Goal: Ask a question: Seek information or help from site administrators or community

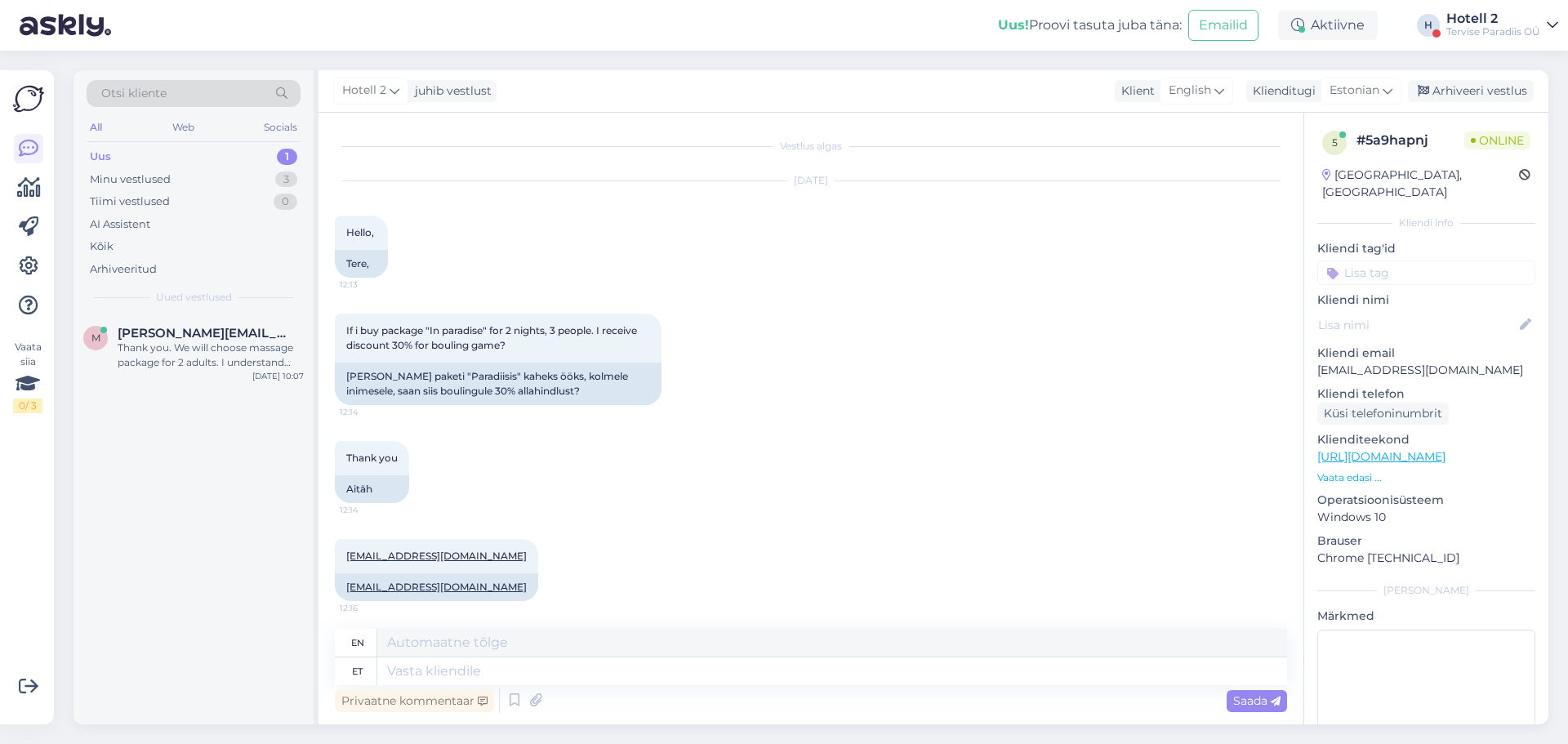
scroll to position [502, 0]
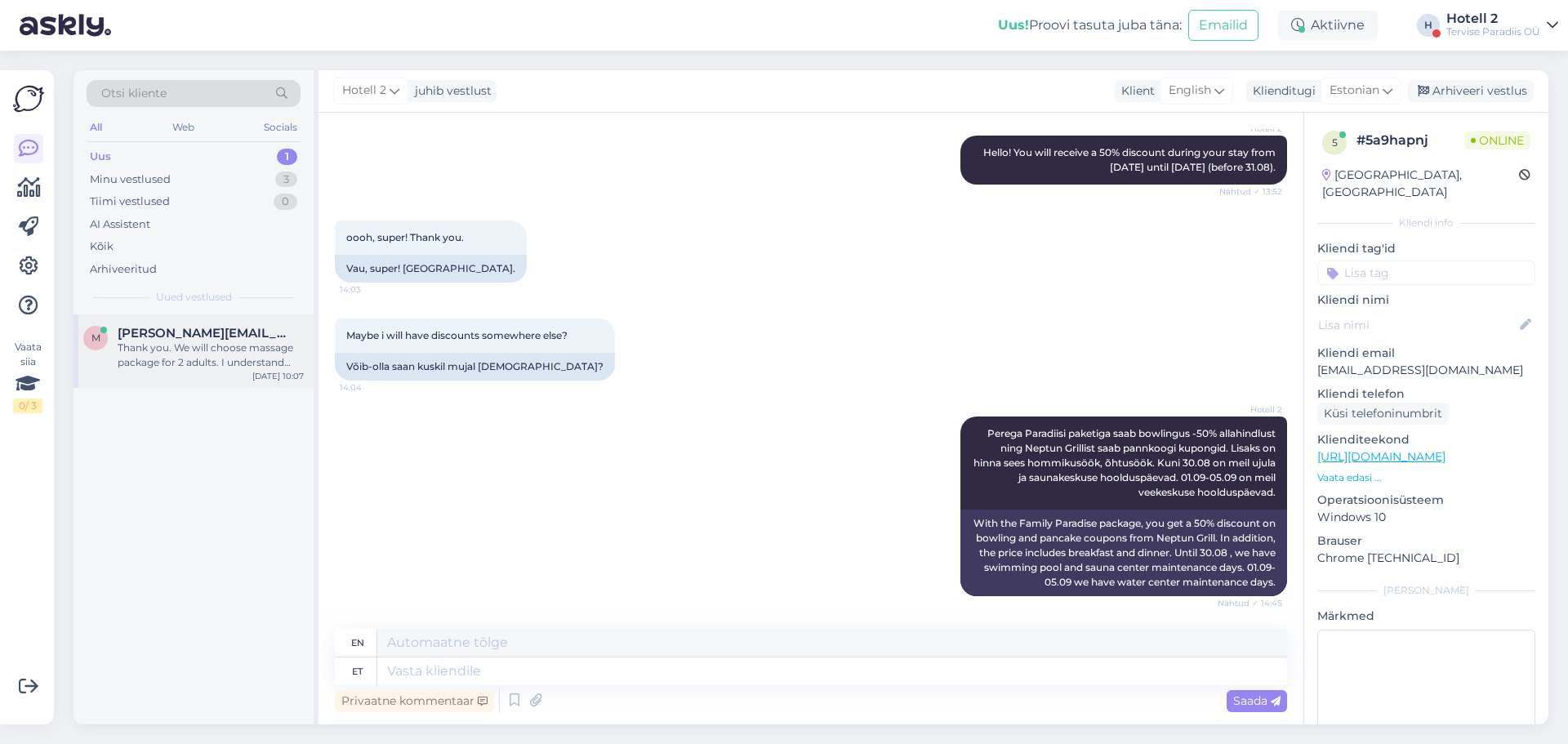
click at [243, 342] on div "Thank you. We will choose massage package for 2 adults. I understand that it do…" at bounding box center [210, 355] width 186 height 29
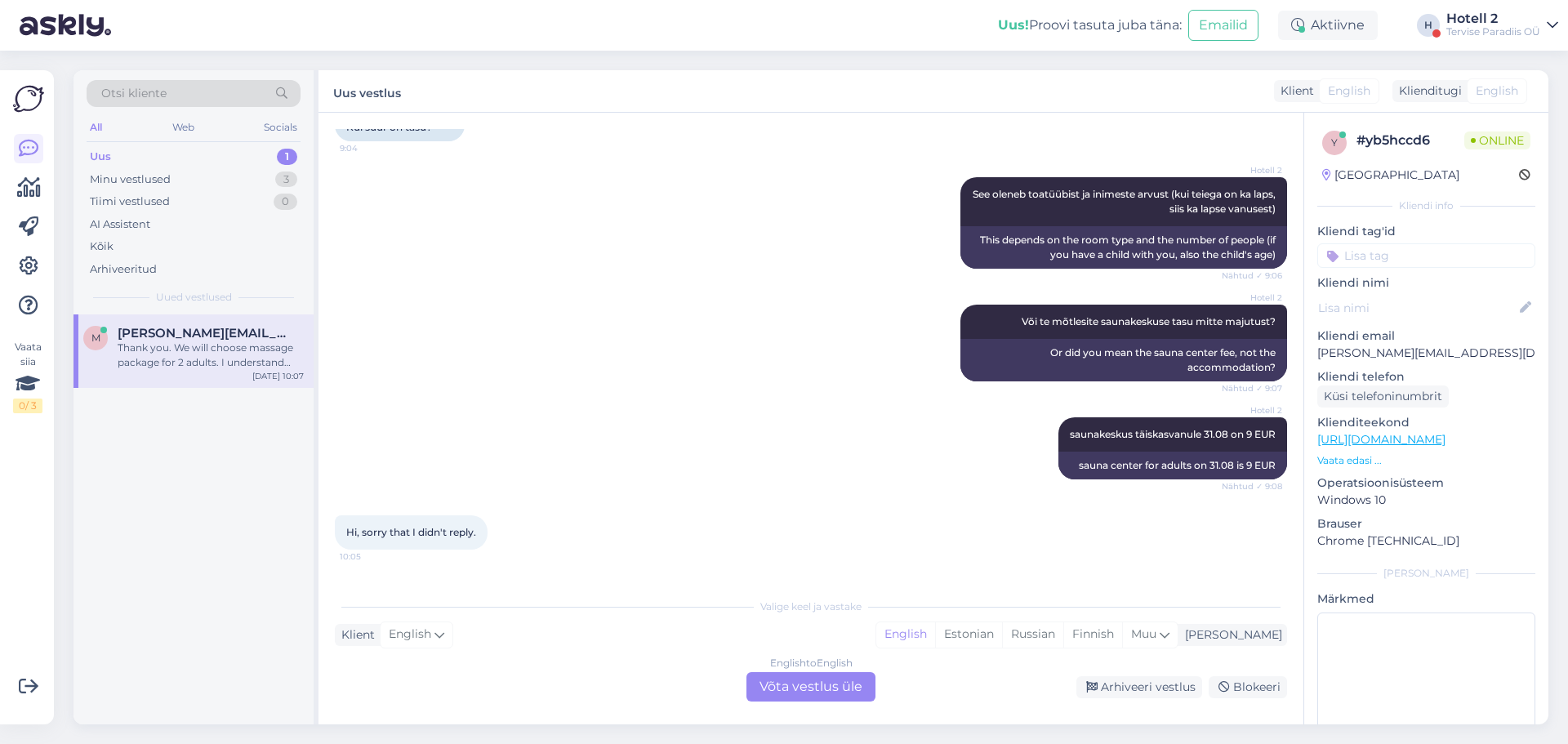
scroll to position [1449, 0]
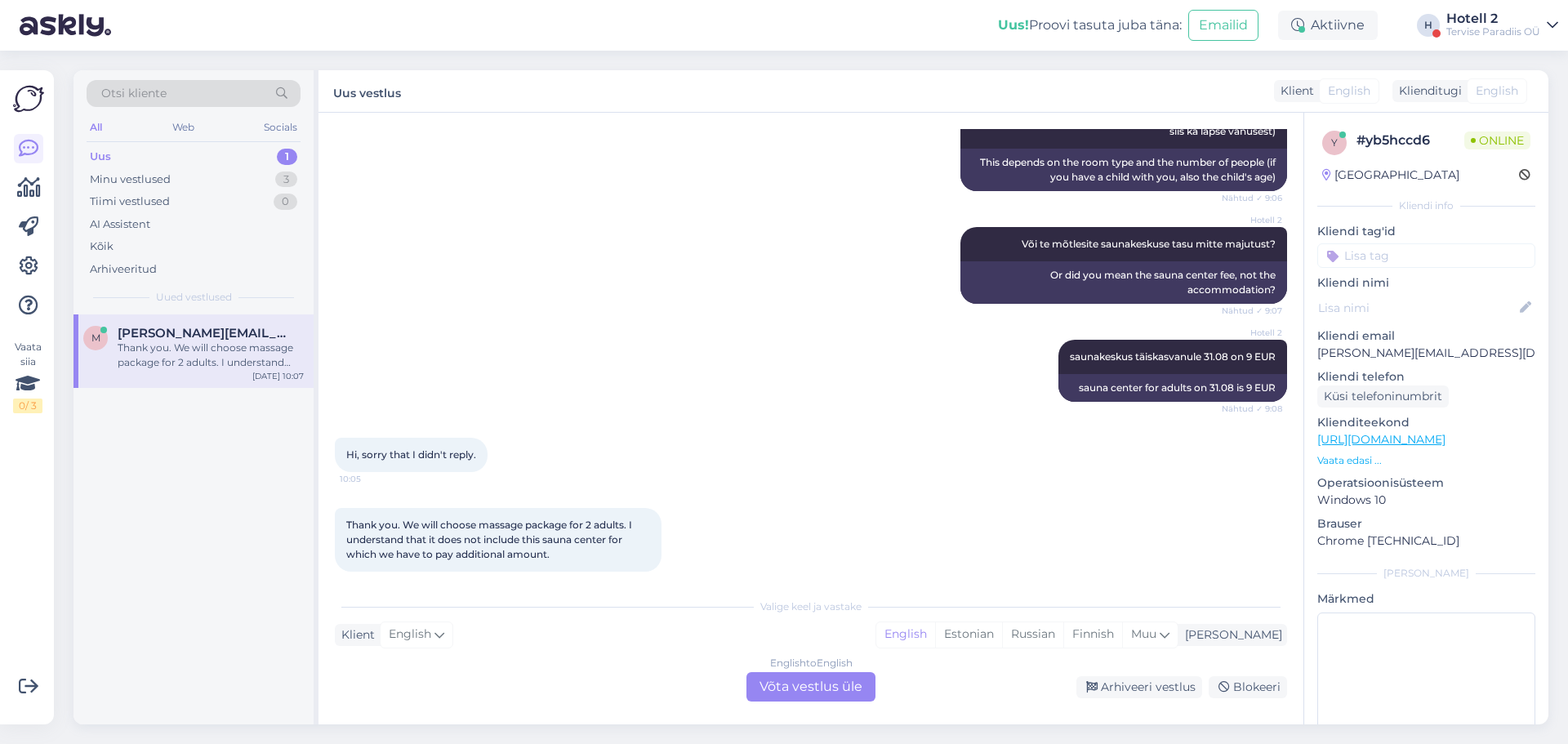
click at [802, 684] on div "English to English Võta vestlus üle" at bounding box center [811, 687] width 129 height 29
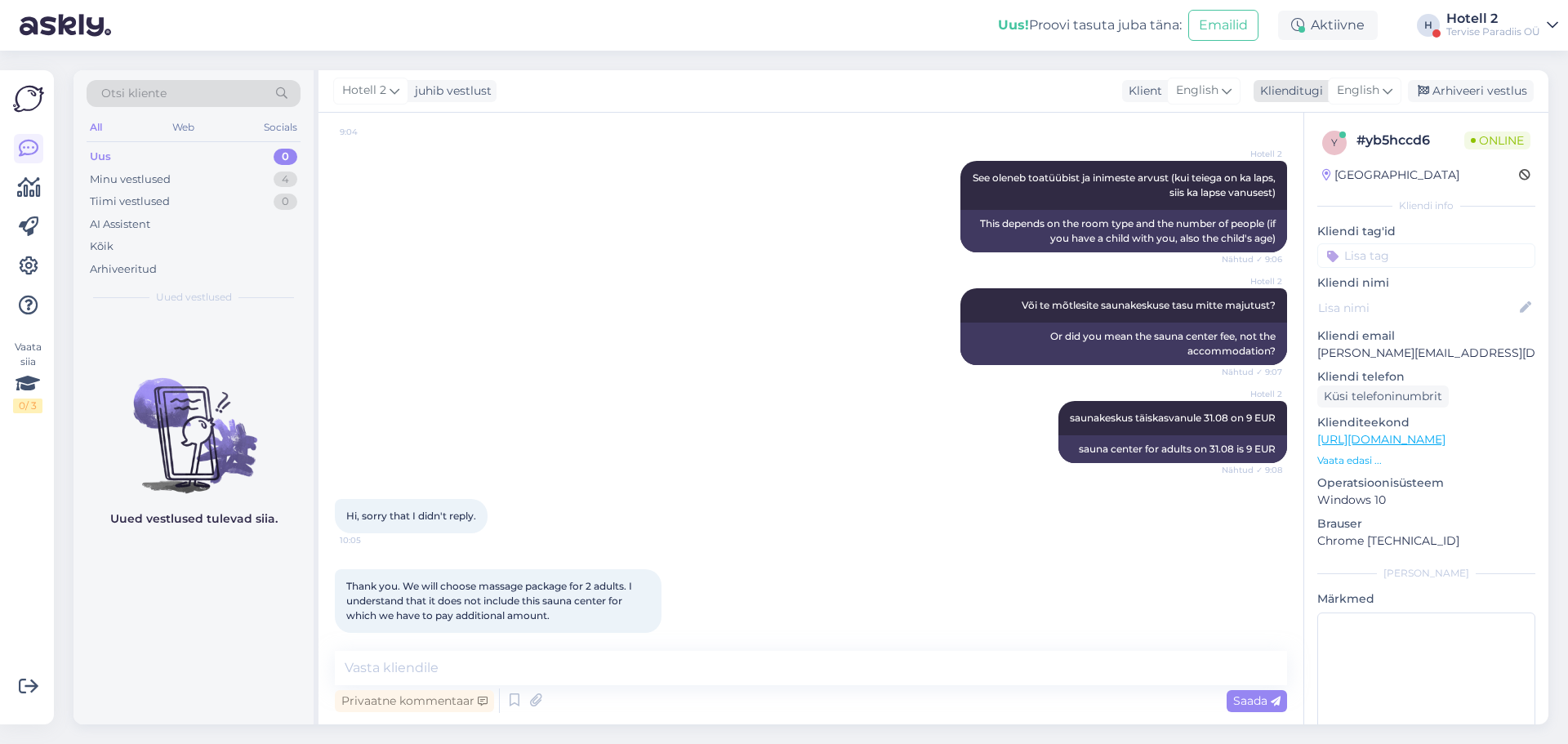
click at [1376, 85] on span "English" at bounding box center [1358, 91] width 43 height 18
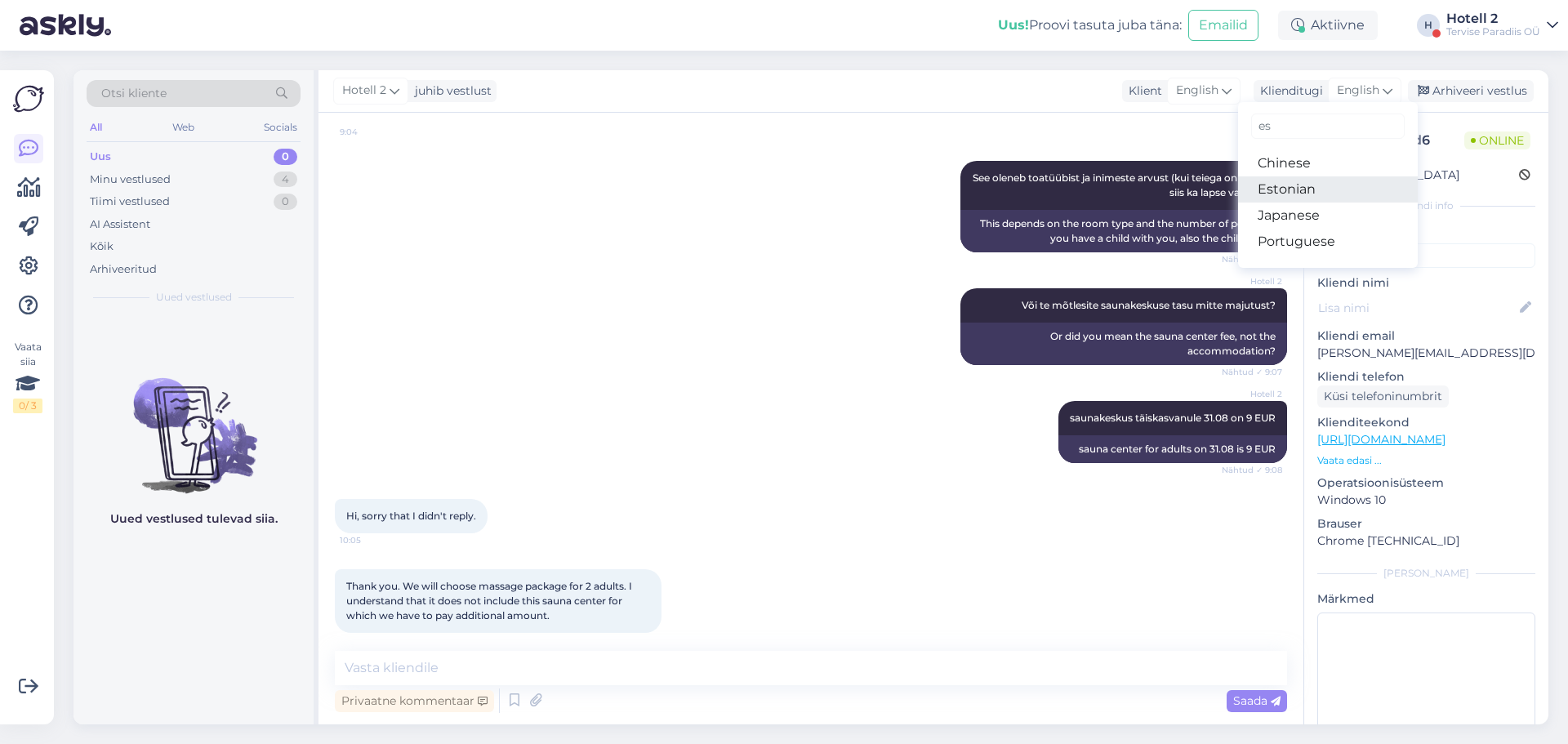
click at [1290, 187] on link "Estonian" at bounding box center [1328, 189] width 179 height 26
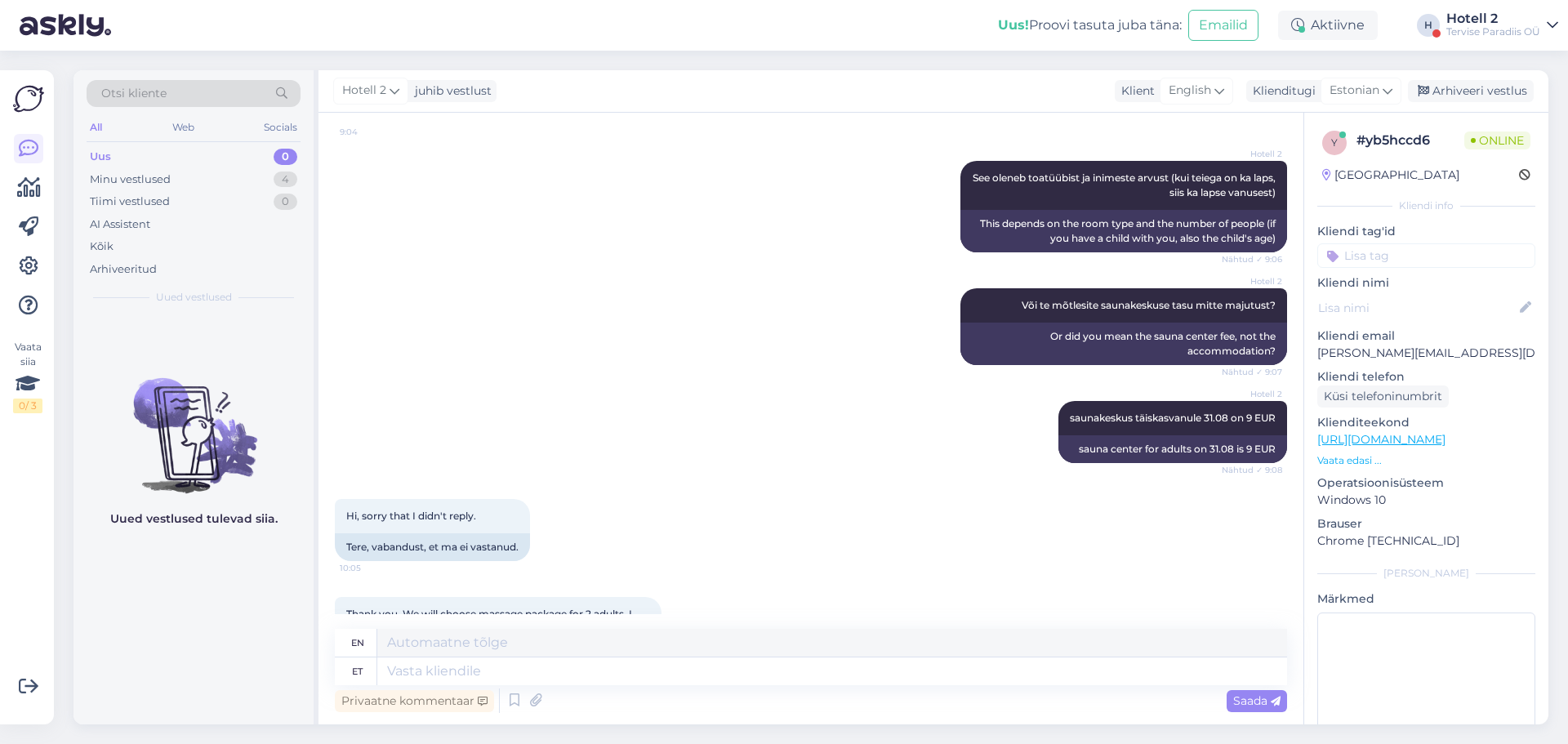
scroll to position [1449, 0]
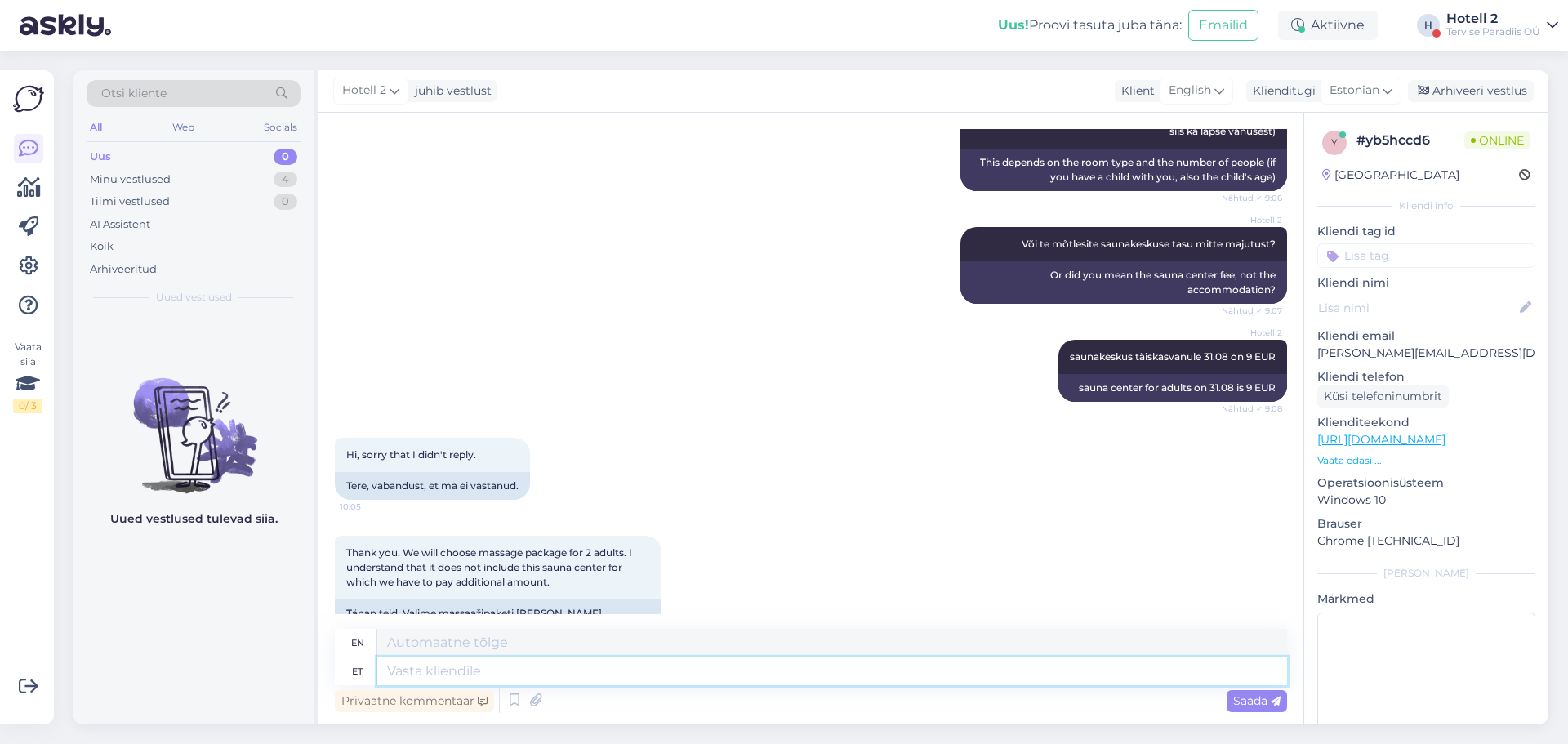
click at [435, 672] on textarea at bounding box center [831, 671] width 910 height 27
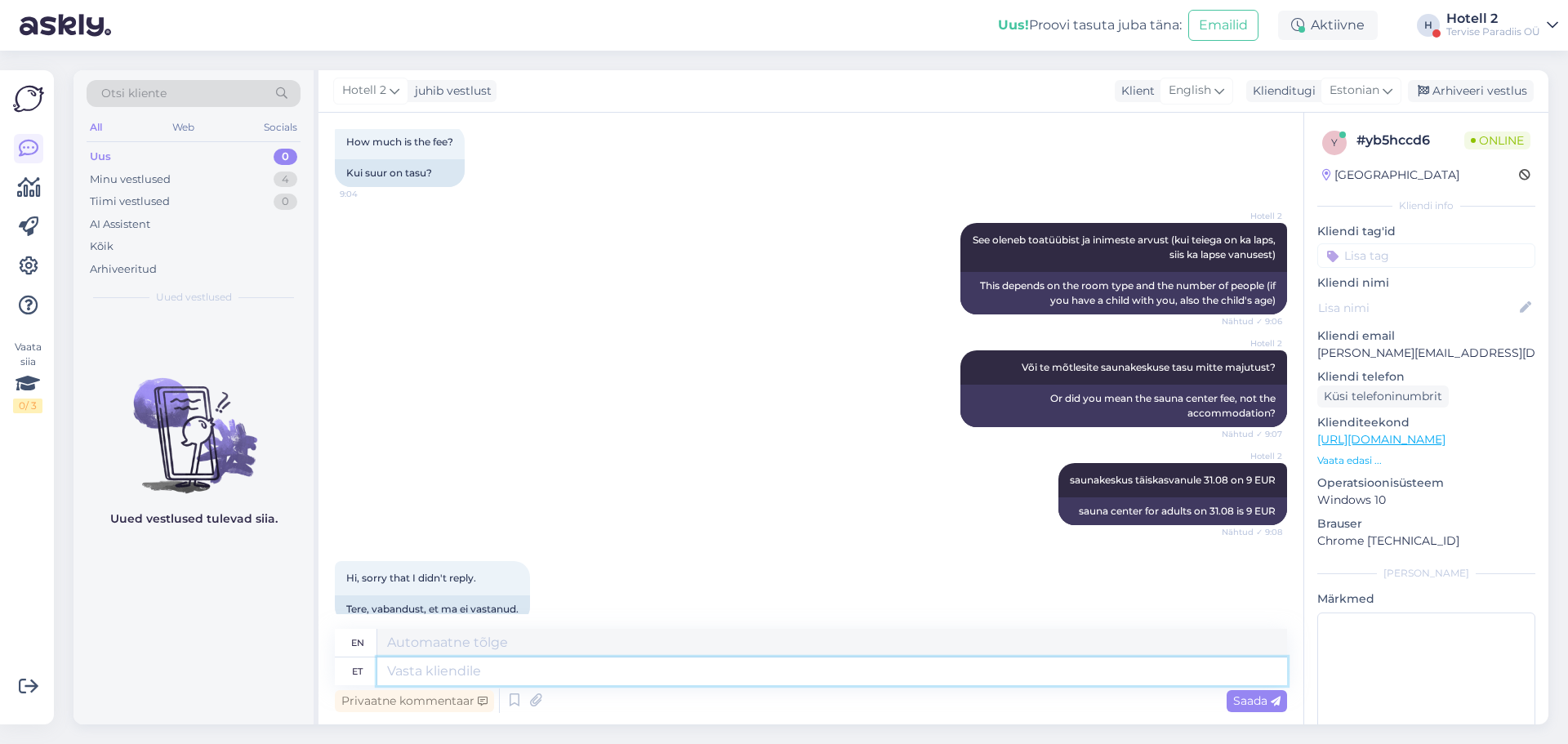
scroll to position [1494, 0]
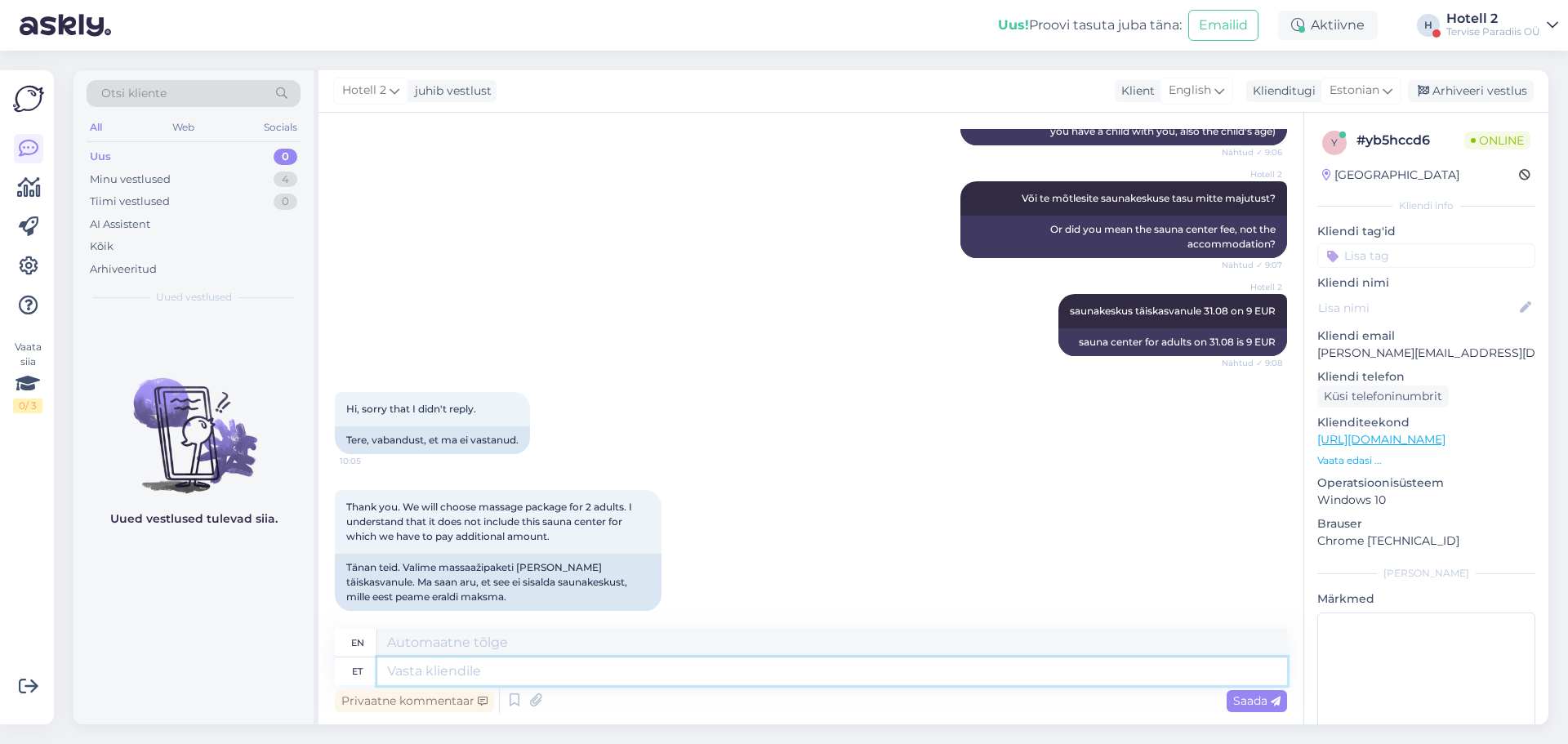
click at [599, 677] on textarea at bounding box center [831, 671] width 910 height 27
type textarea "Siis"
type textarea "Then"
type textarea "Siis ei"
type textarea "Then no"
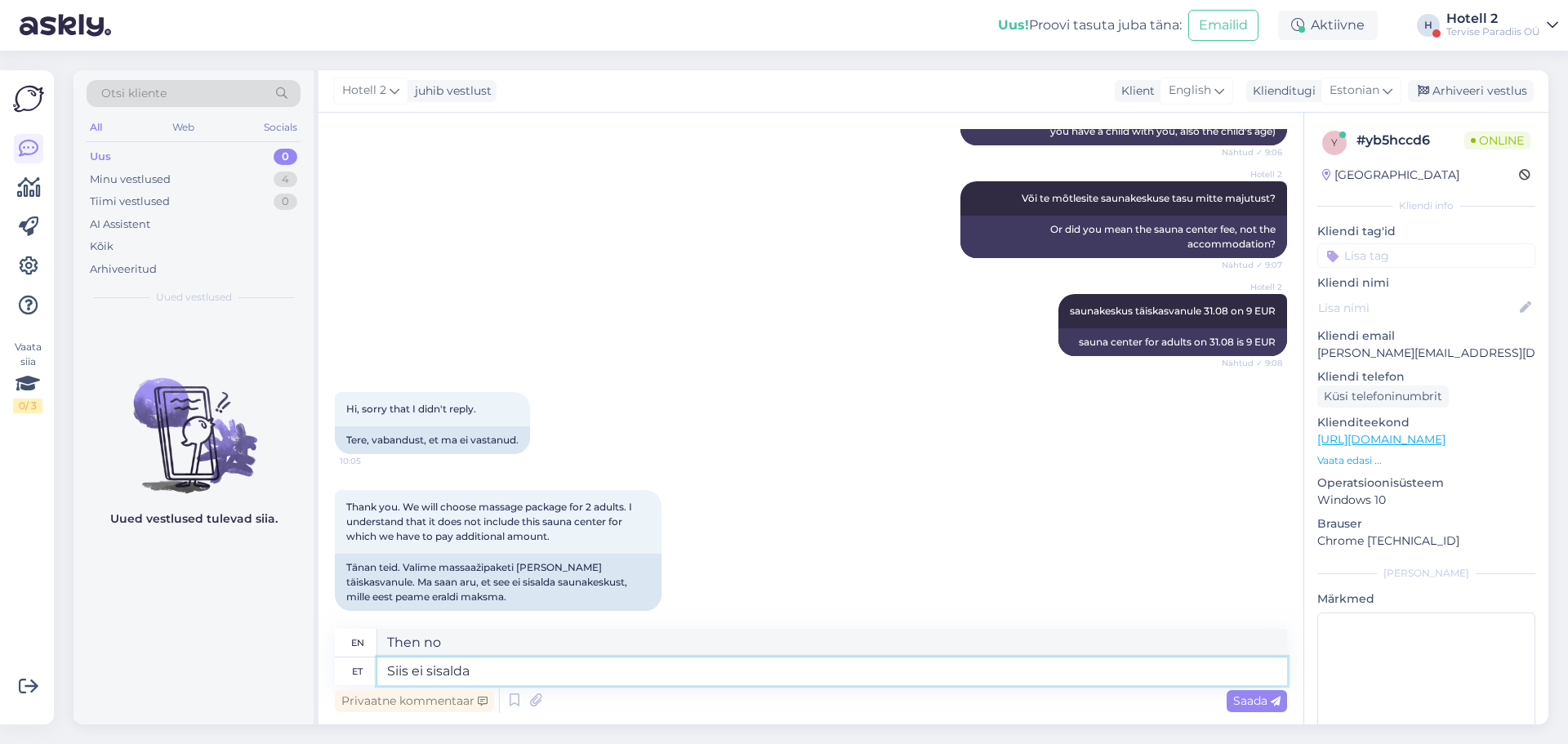
type textarea "Siis ei sisalda"
type textarea "Then does not contain"
type textarea "Siis ei sisalda saunakeskust."
type textarea "Then the sauna center is not included."
type textarea "Siis ei sisalda saunakeskust. saunakeskuse"
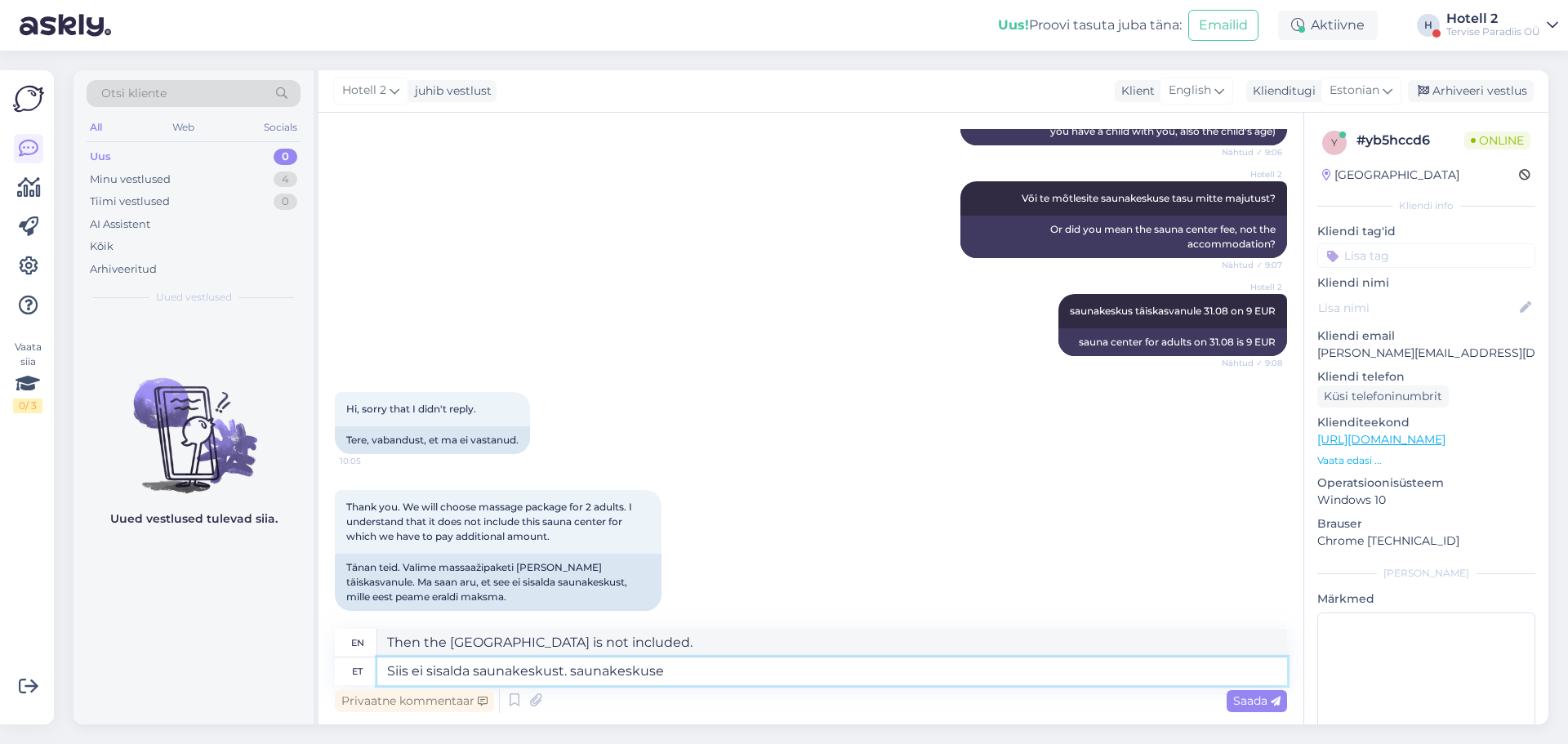
type textarea "Then it does not include a sauna center. sauna center"
type textarea "Siis ei sisalda saunakeskust. saunakeskuse pileti s"
type textarea "Then the sauna center is not included. sauna center ticket"
type textarea "Siis ei sisalda saunakeskust. saunakeskuse pileti saab k"
type textarea "Then the sauna center is not included. The sauna center ticket can be"
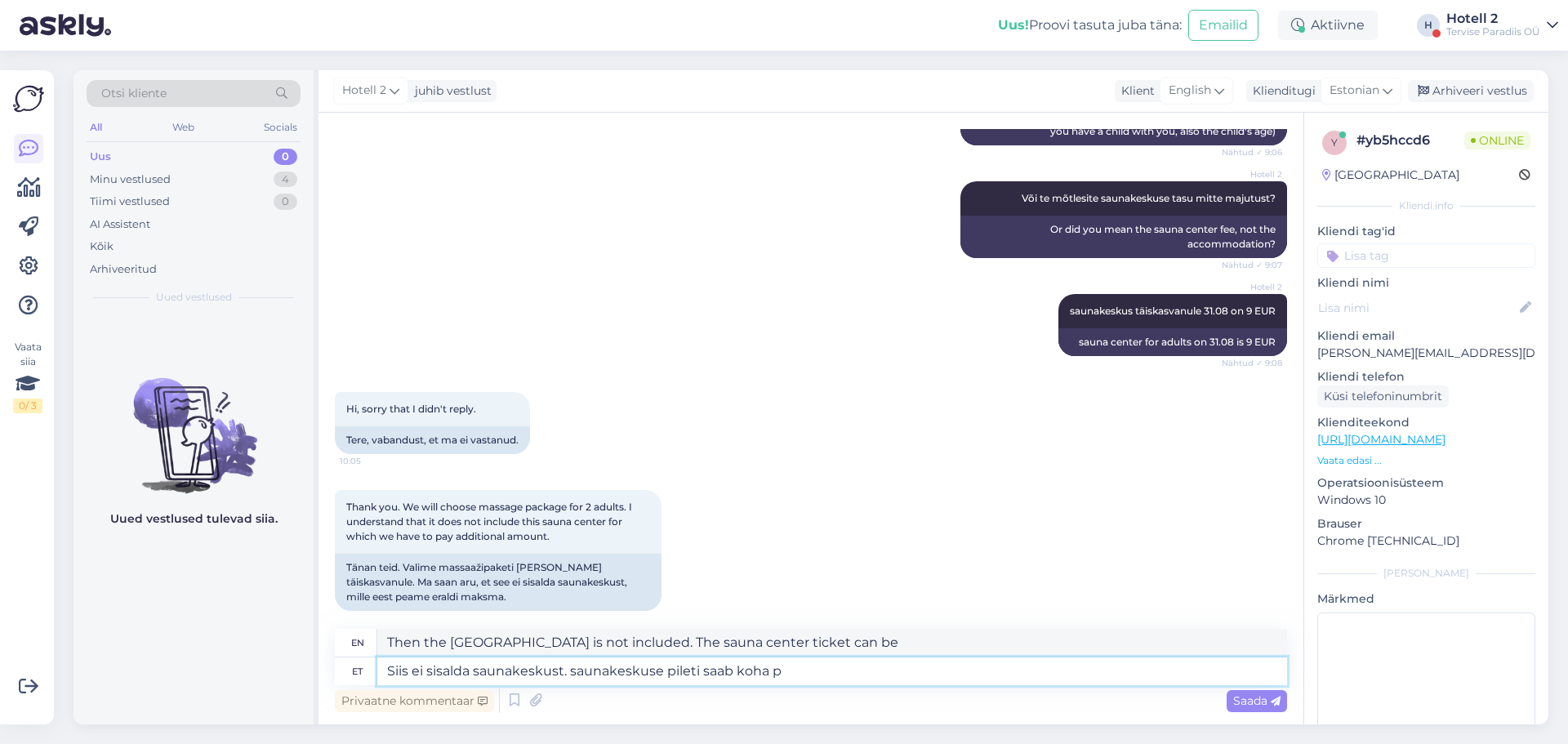
type textarea "Siis ei sisalda saunakeskust. saunakeskuse pileti saab koha pe"
type textarea "Then the sauna center is not included. The sauna center ticket will be a place"
type textarea "Siis ei sisalda saunakeskust. saunakeskuse pileti saab koha pealt"
type textarea "Then the [GEOGRAPHIC_DATA] is not included. The sauna center ticket can be purc…"
type textarea "Siis ei sisalda saunakeskust. saunakeskuse pileti saab koha pealt osta."
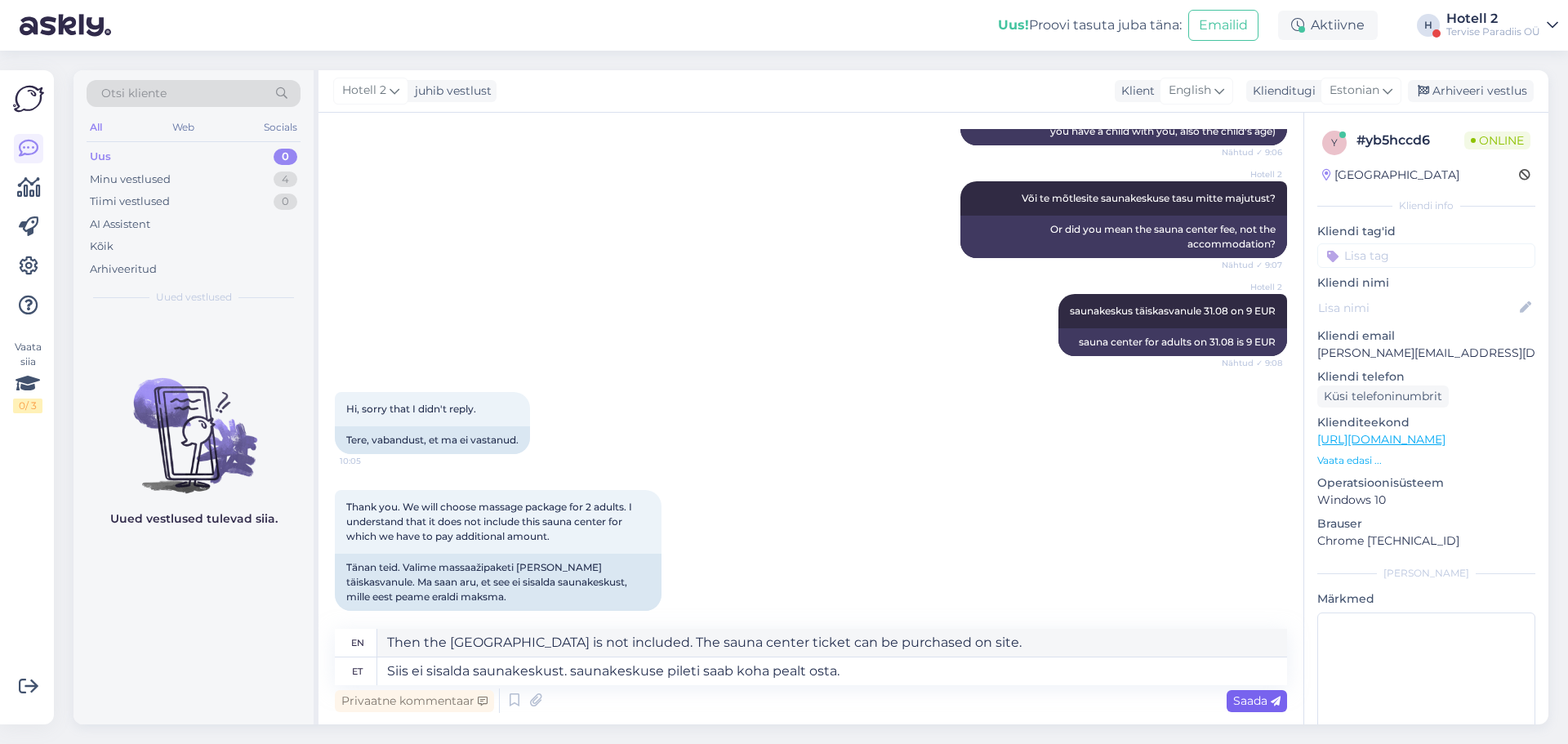
click at [1248, 698] on span "Saada" at bounding box center [1257, 700] width 47 height 15
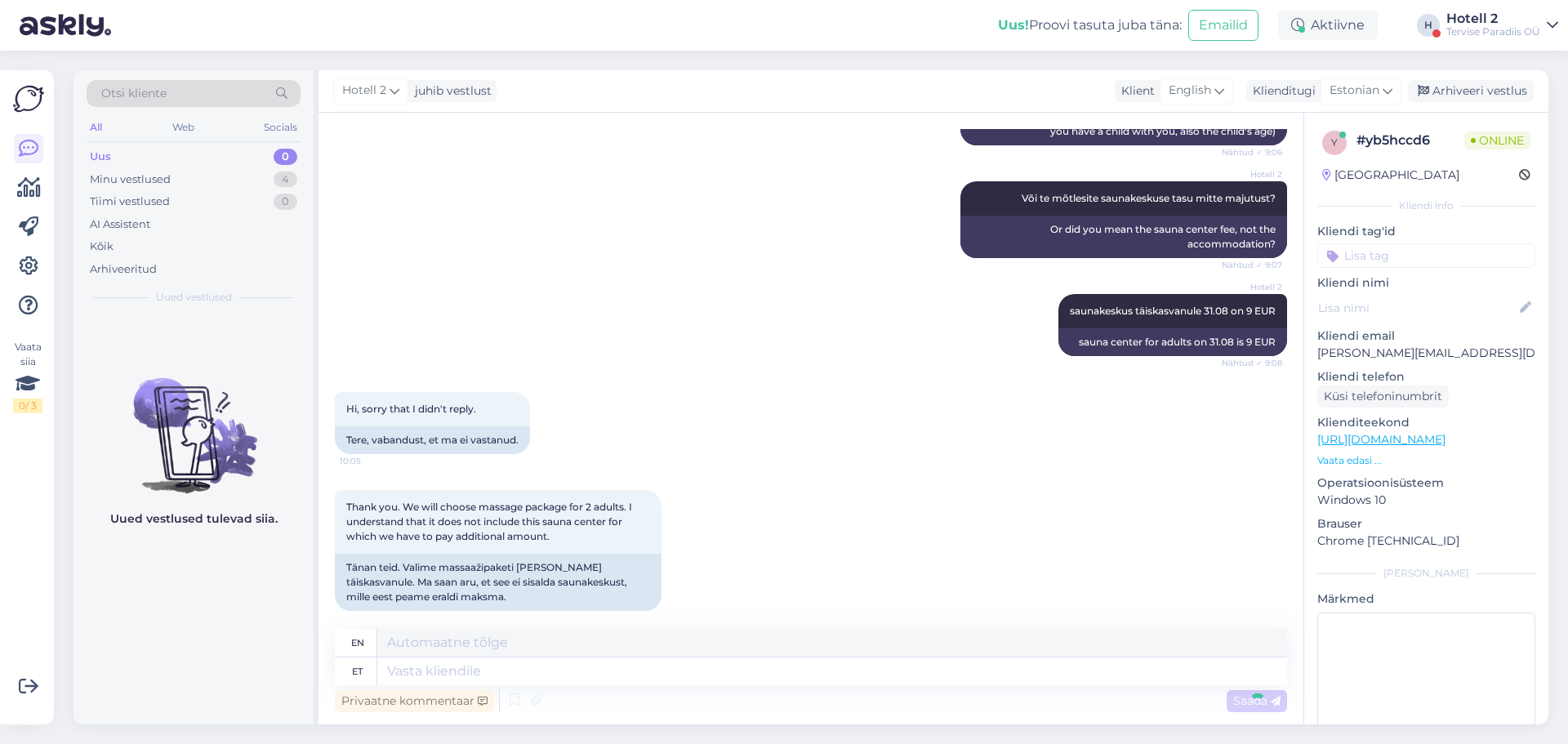
scroll to position [1622, 0]
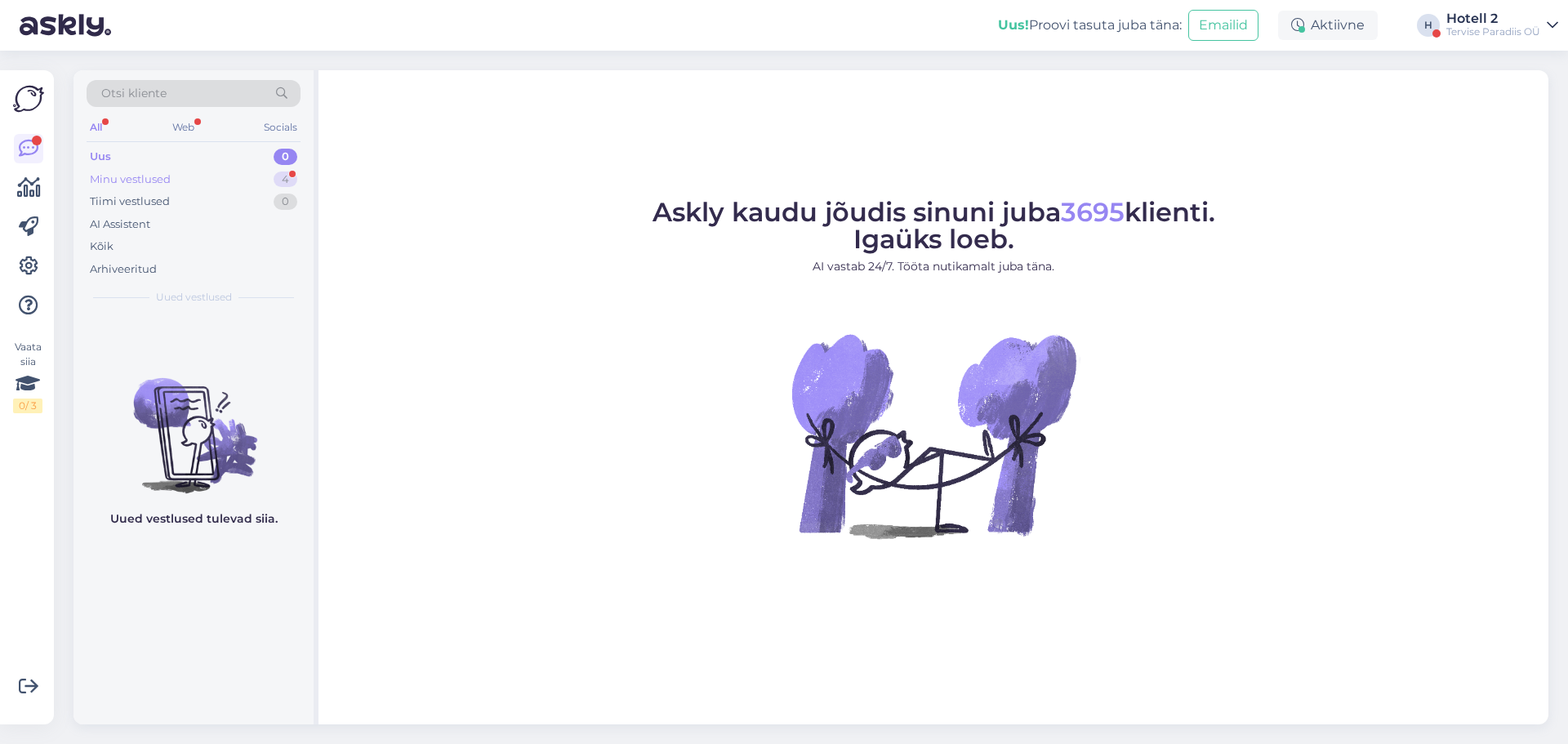
click at [288, 169] on div "Minu vestlused 4" at bounding box center [193, 179] width 214 height 23
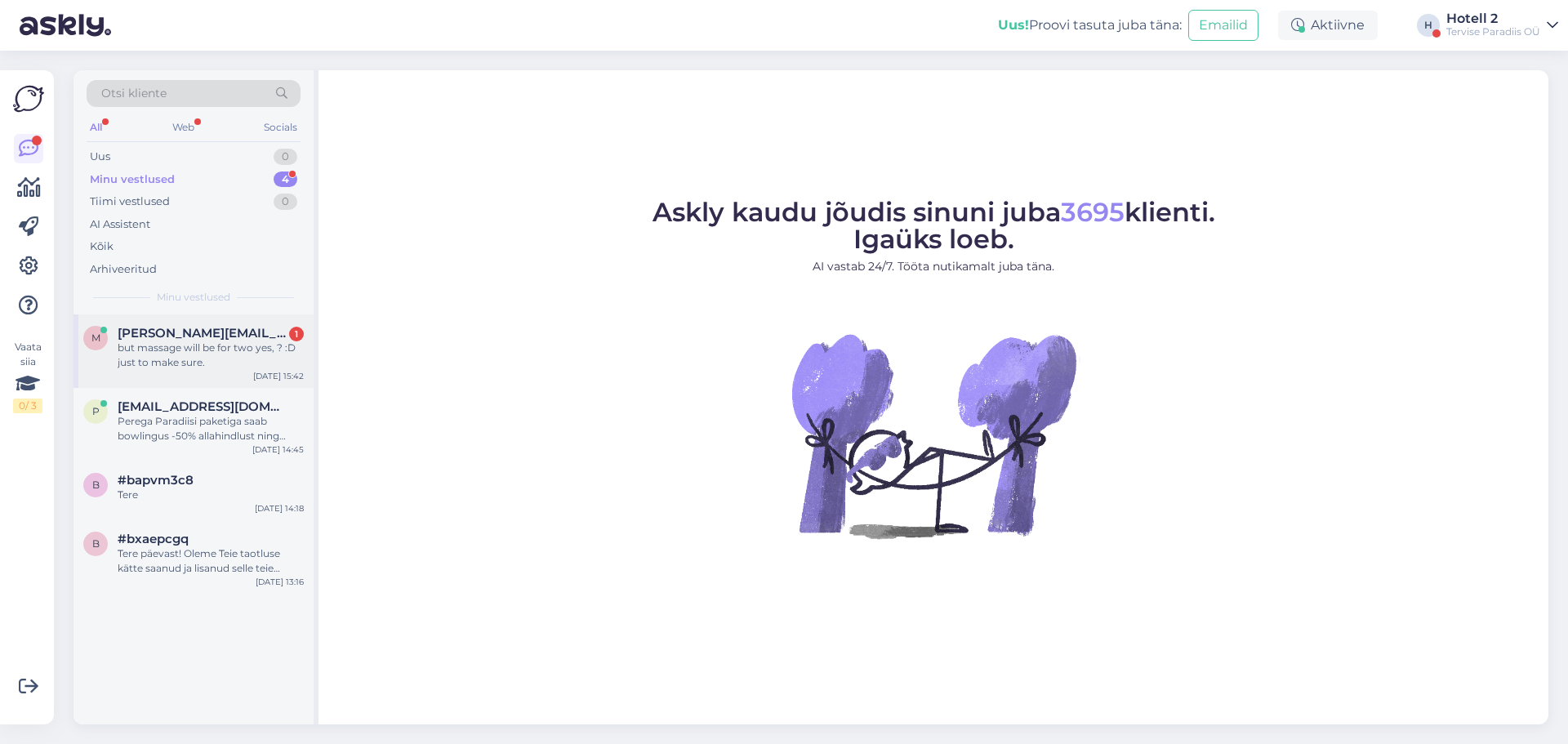
click at [249, 338] on span "[PERSON_NAME][EMAIL_ADDRESS][DOMAIN_NAME]" at bounding box center [202, 333] width 170 height 15
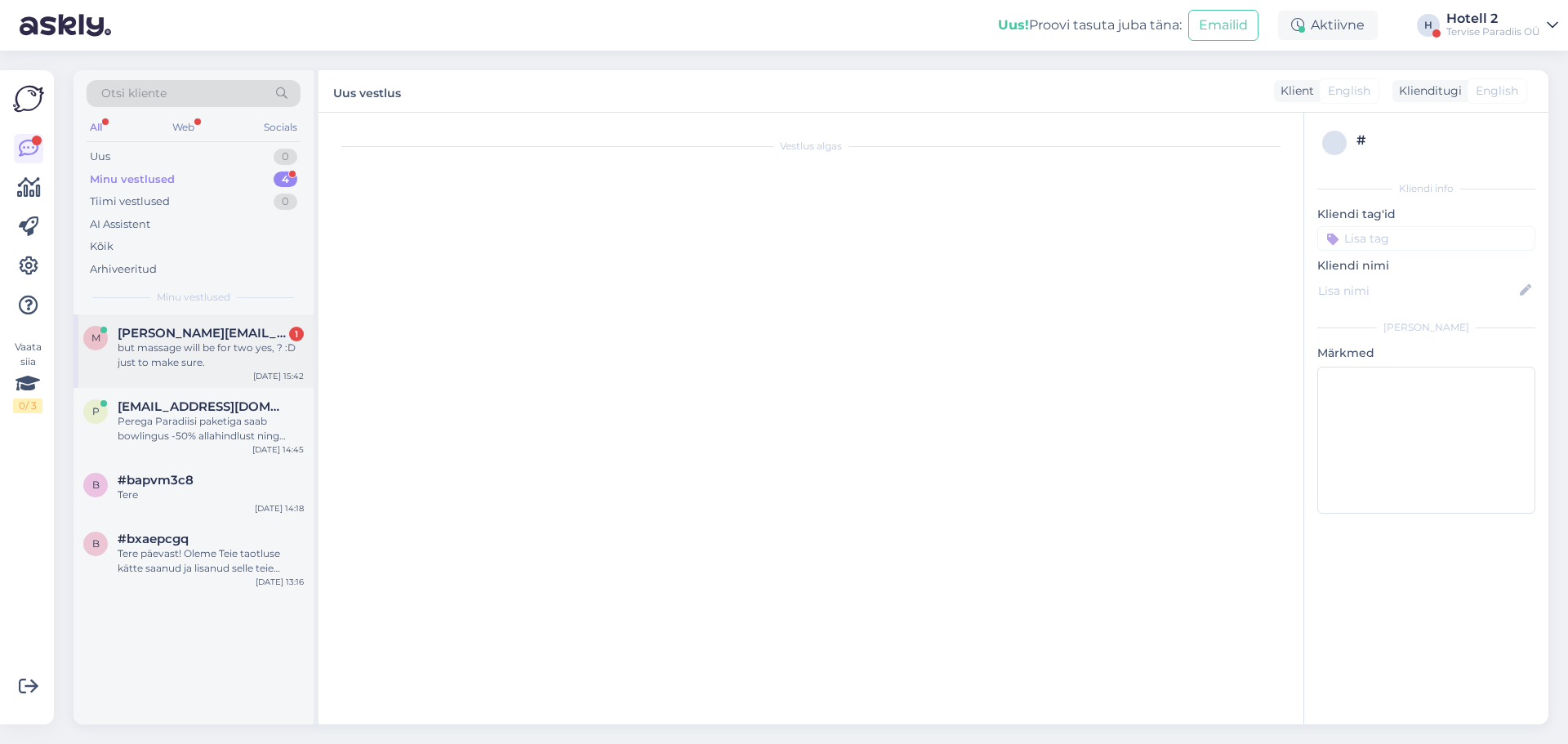
scroll to position [1720, 0]
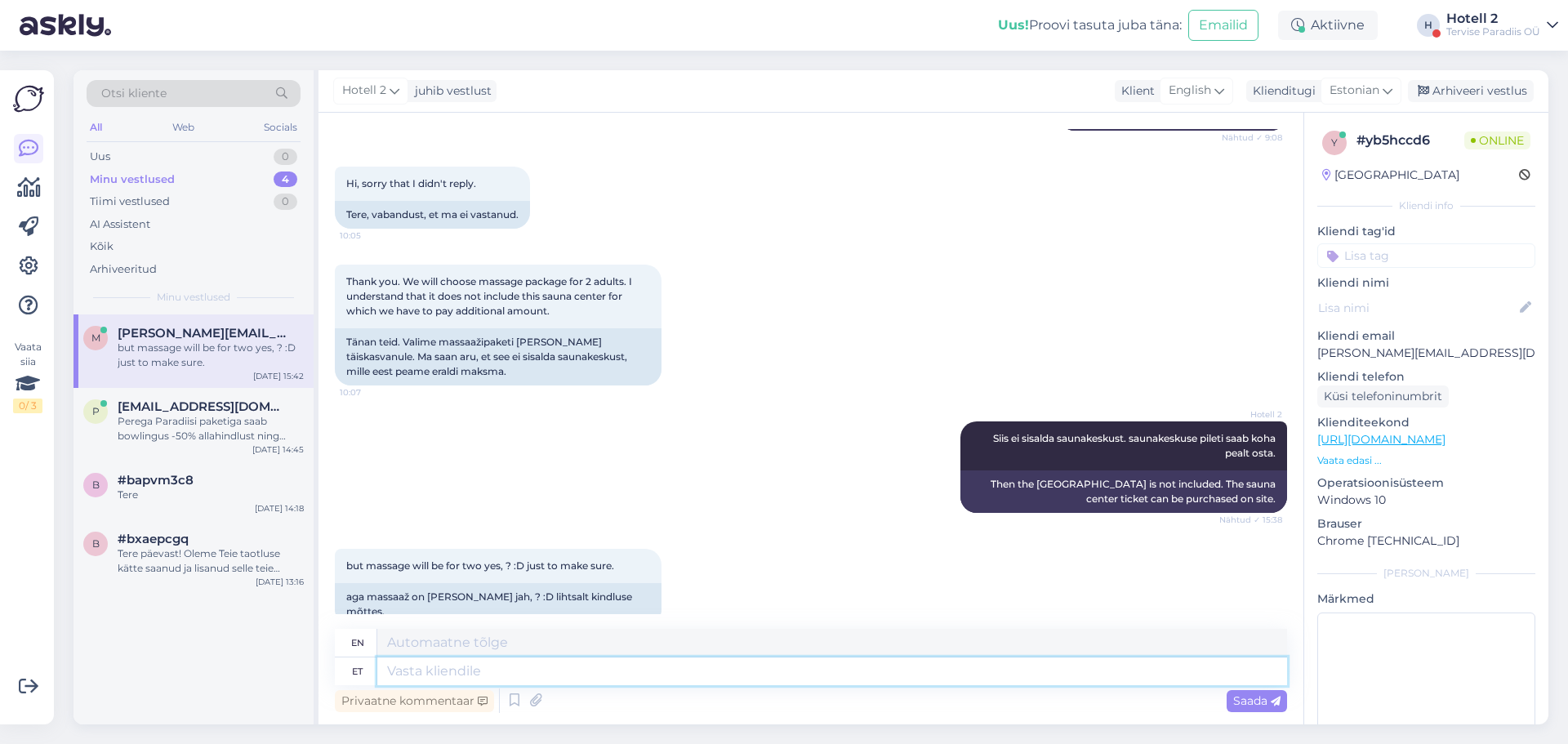
click at [474, 681] on textarea at bounding box center [831, 671] width 910 height 27
type textarea "Kas"
type textarea "Is"
type textarea "Kas te"
type textarea "Are you"
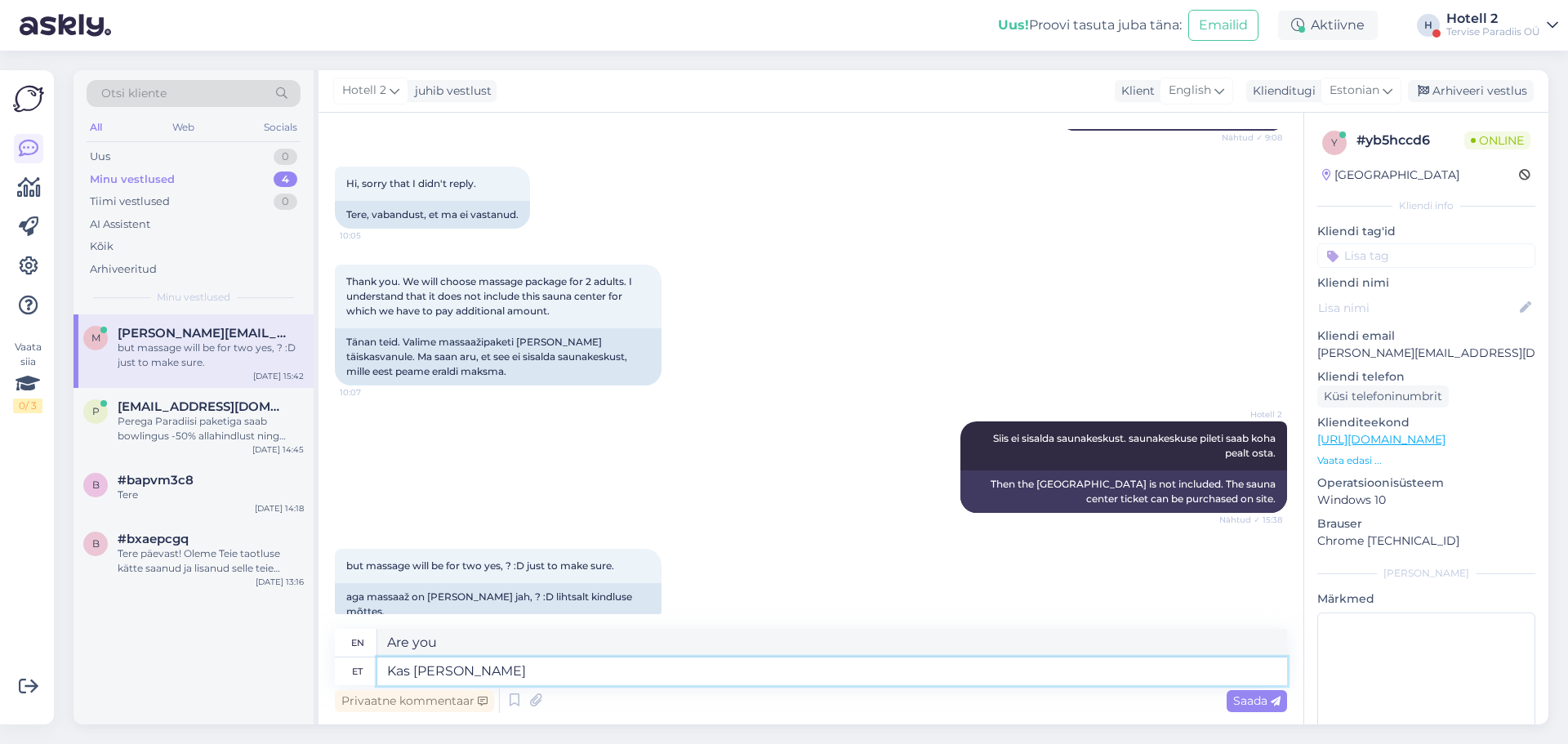
type textarea "Kas [PERSON_NAME]"
type textarea "Do you do"
type textarea "Kas [PERSON_NAME] ise"
type textarea "Do you do it yourself?"
type textarea "Kas [PERSON_NAME] ise [PERSON_NAME] me"
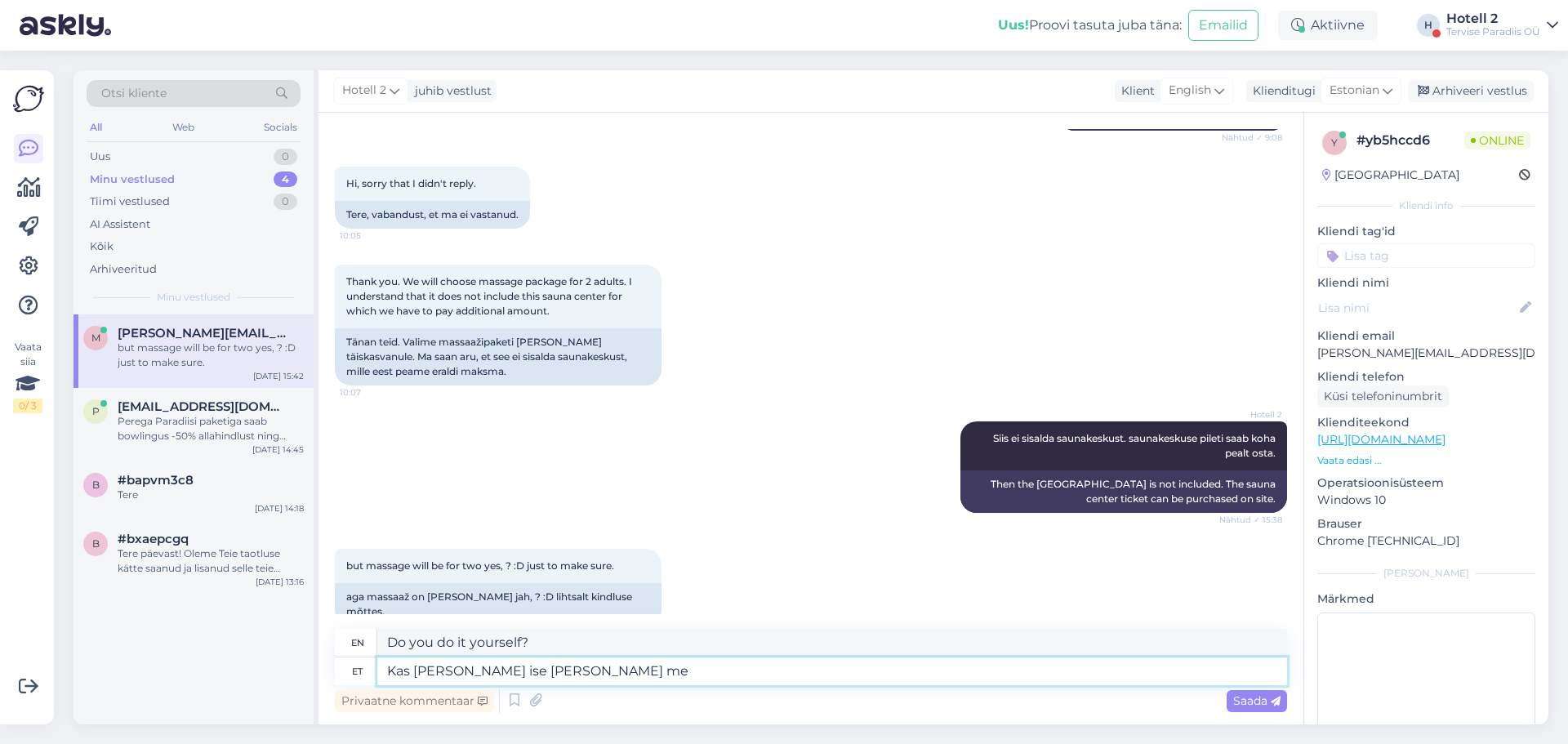
type textarea "Are you making a difference for yourself?"
type textarea "Kas [PERSON_NAME] ise [PERSON_NAME] meie"
type textarea "Are you doing it yourself through us?"
type textarea "Kas [PERSON_NAME] ise [PERSON_NAME] meie kodulehe"
type textarea "Are you going to check out our website yourself?"
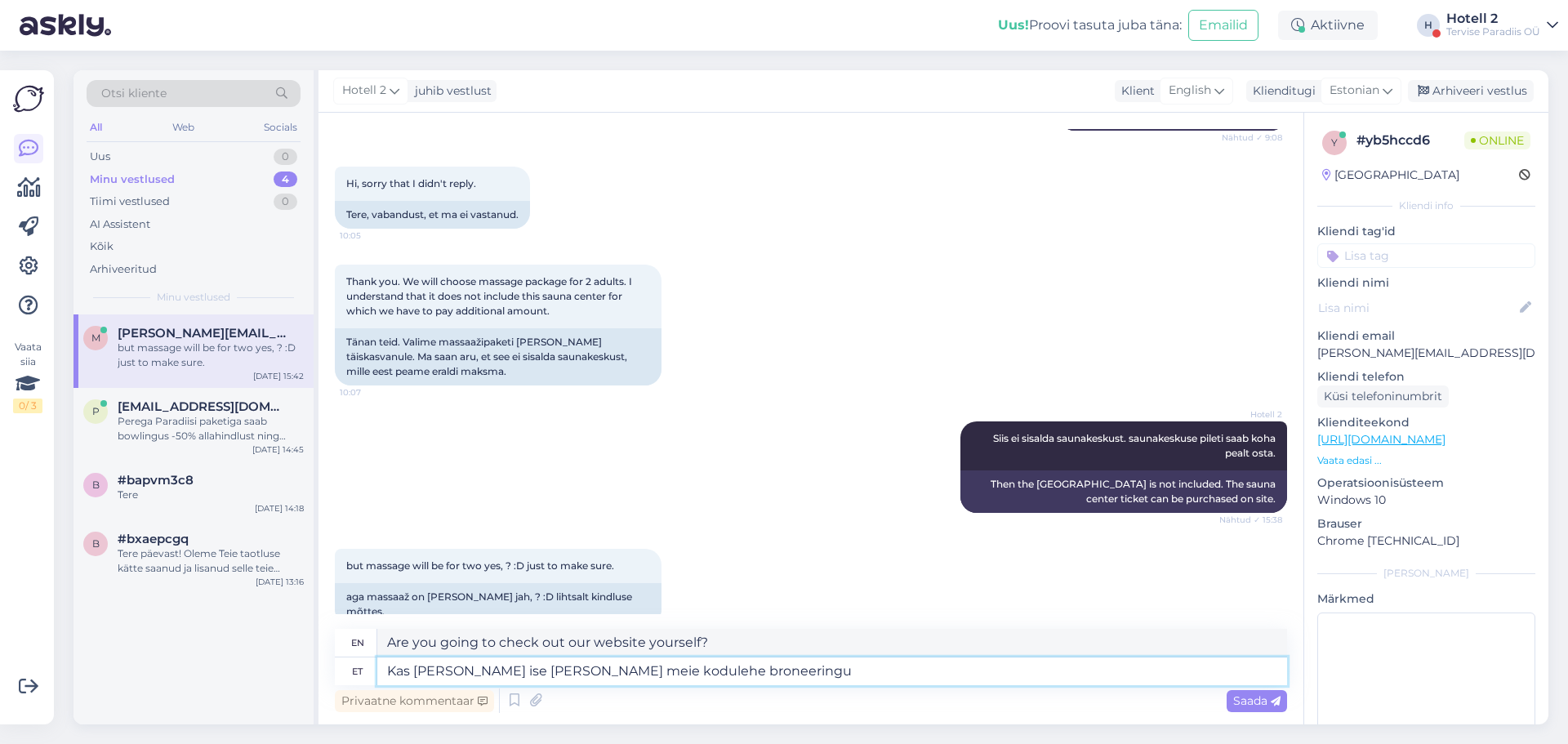
type textarea "Kas [PERSON_NAME] ise [PERSON_NAME] meie kodulehe broneeringu v"
type textarea "Are you making a reservation for yourself through our website?"
type textarea "Kas [PERSON_NAME] ise [PERSON_NAME] meie kodulehe broneeringu võis"
type textarea "Can you make a reservation yourself through our website?"
type textarea "Kas [PERSON_NAME] ise [PERSON_NAME] meie kodulehe broneeringu või s"
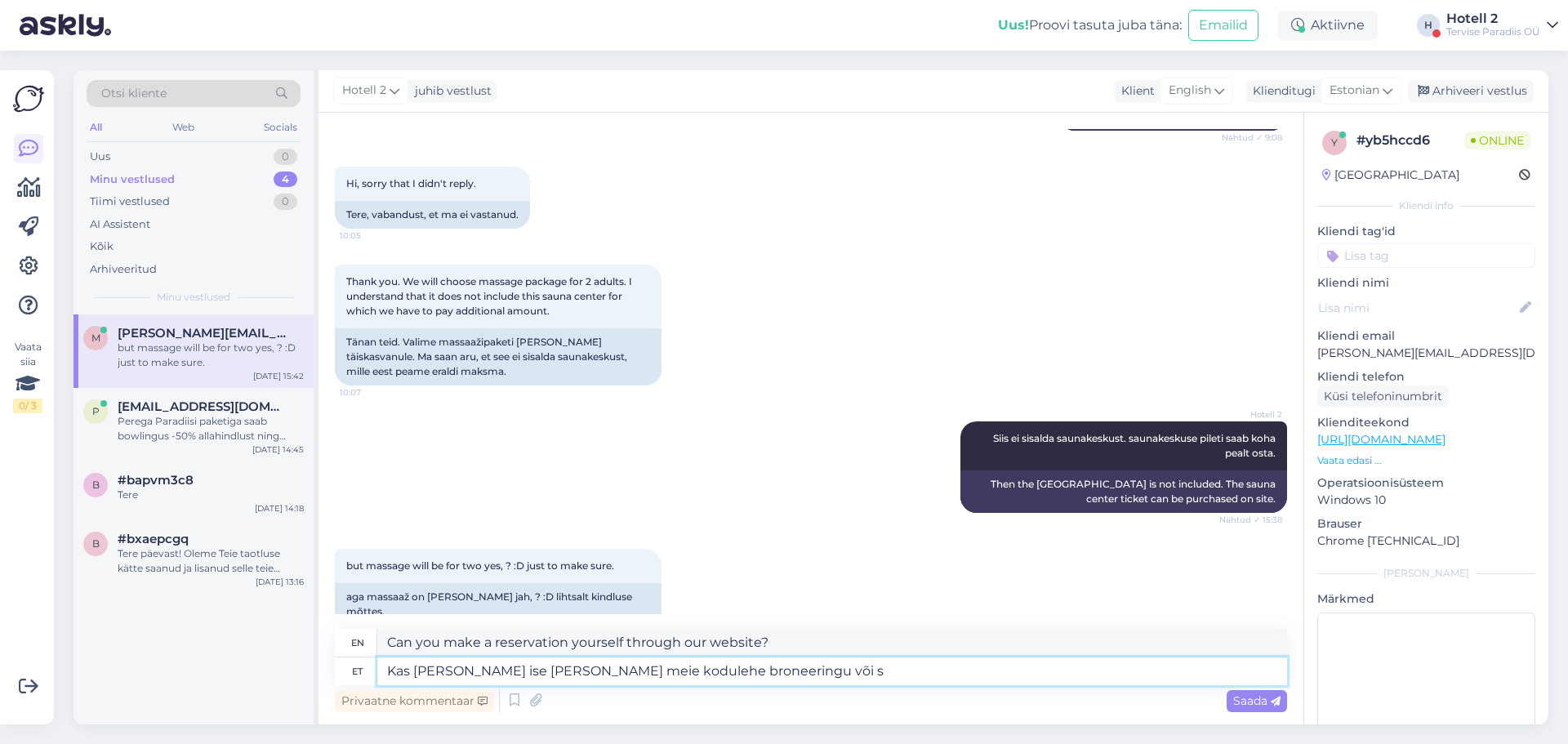
type textarea "Do you make a reservation yourself through our website or"
type textarea "Kas [PERSON_NAME] ise [PERSON_NAME] meie kodulehe broneeringu või soovite"
type textarea "Do you make a reservation yourself through our website or do you want"
type textarea "Kas [PERSON_NAME] ise [PERSON_NAME] meie kodulehe broneeringu või soovite, e"
type textarea "Do you make a reservation yourself through our website or do you want to"
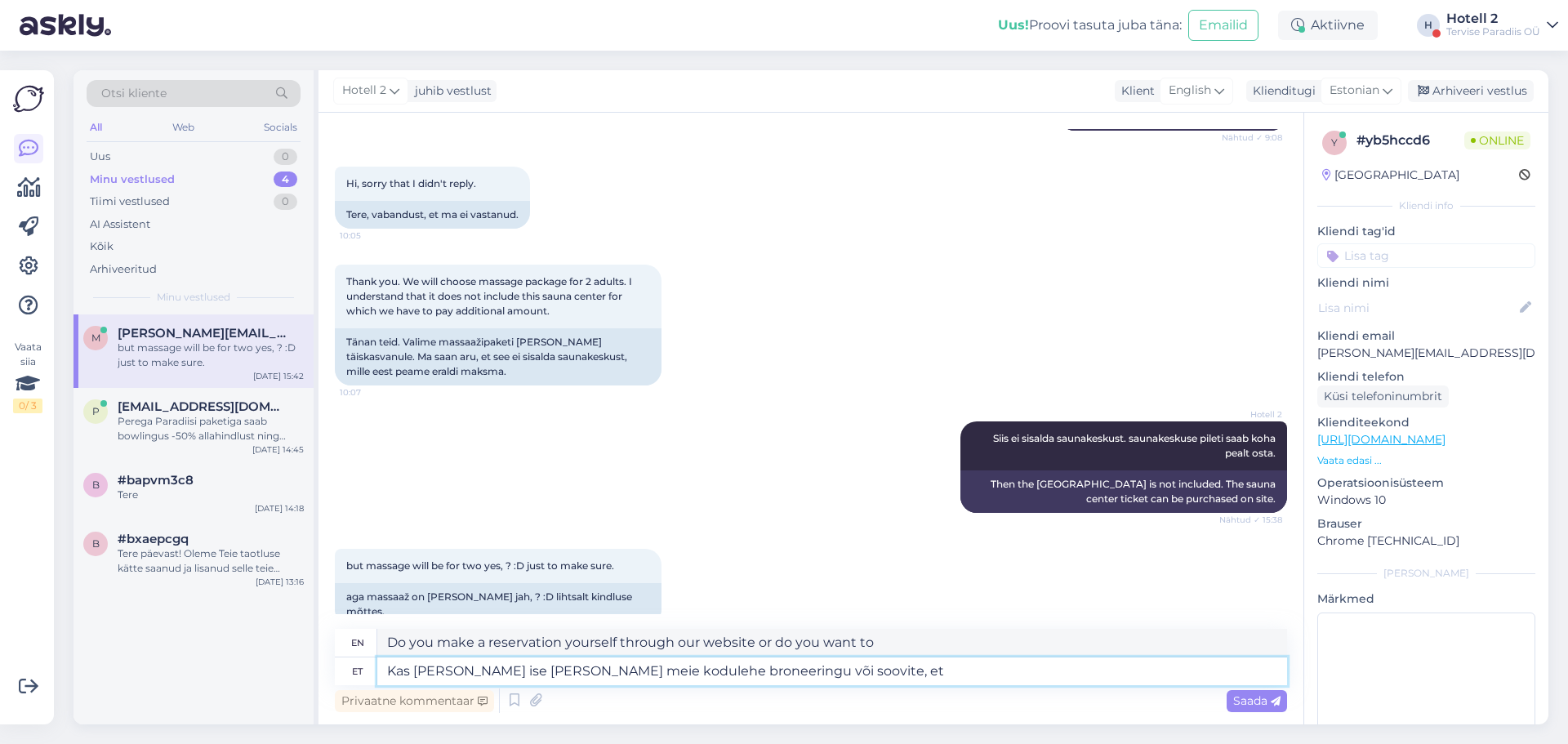
type textarea "Kas [PERSON_NAME] ise [PERSON_NAME] meie kodulehe broneeringu või soovite, et"
type textarea "Do you make a reservation yourself through our website or do you want us to?"
type textarea "Kas [PERSON_NAME] ise [PERSON_NAME] meie kodulehe broneeringu või soovite, et m…"
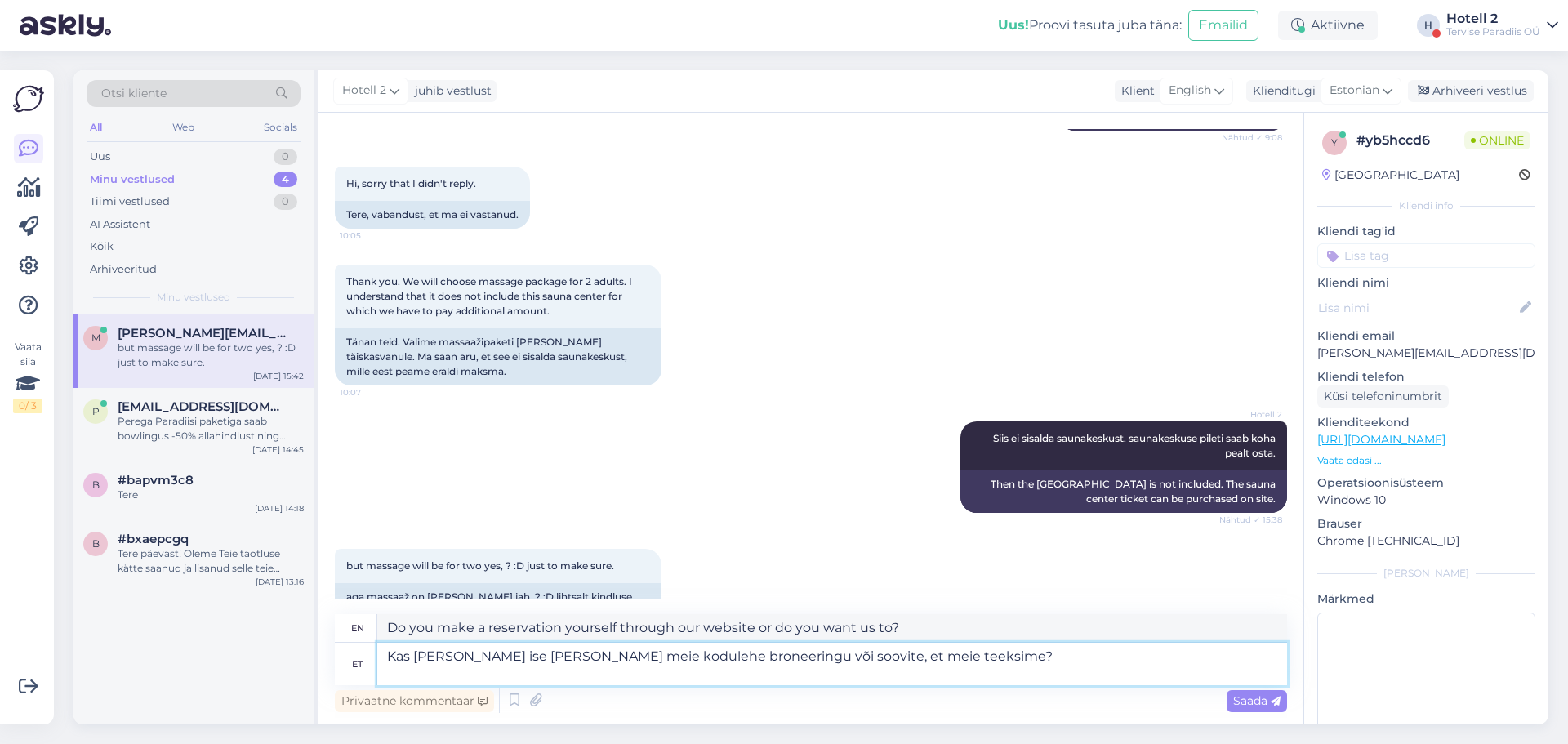
type textarea "Are you making your own reservation through our website or would you like us to…"
type textarea "Kas [PERSON_NAME] ise [PERSON_NAME] meie kodulehe broneeringu või soovite, et m…"
type textarea "Are you making your own reservation through our website or would you like us to…"
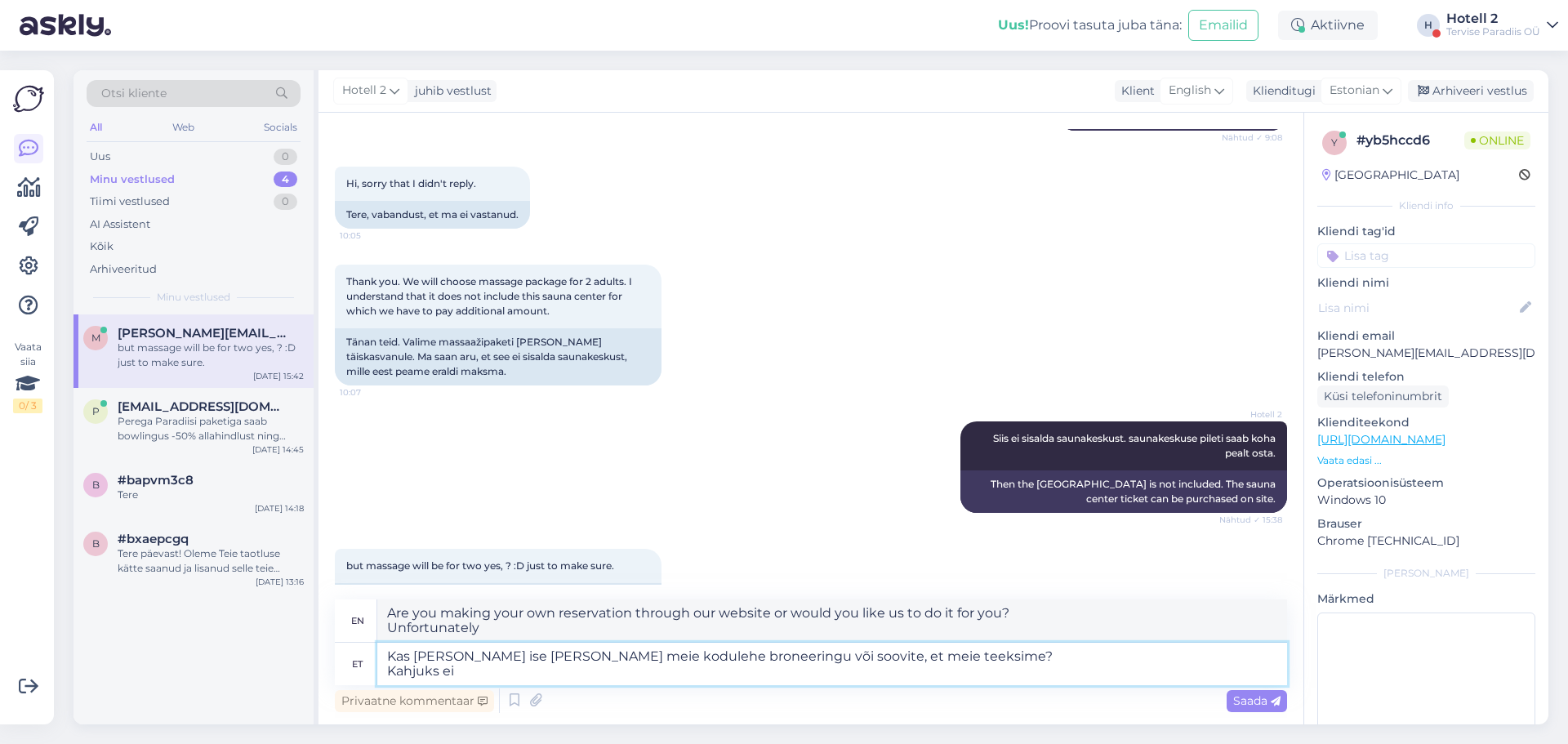
type textarea "Kas [PERSON_NAME] ise [PERSON_NAME] meie kodulehe broneeringu või soovite, et m…"
type textarea "Are you making your own reservation through our website or would you like us to…"
type textarea "Kas [PERSON_NAME] ise [PERSON_NAME] meie kodulehe broneeringu või soovite, et m…"
type textarea "Are you making your own reservation through our website or would you like us to…"
type textarea "Kas [PERSON_NAME] ise [PERSON_NAME] meie kodulehe broneeringu või soovite, et m…"
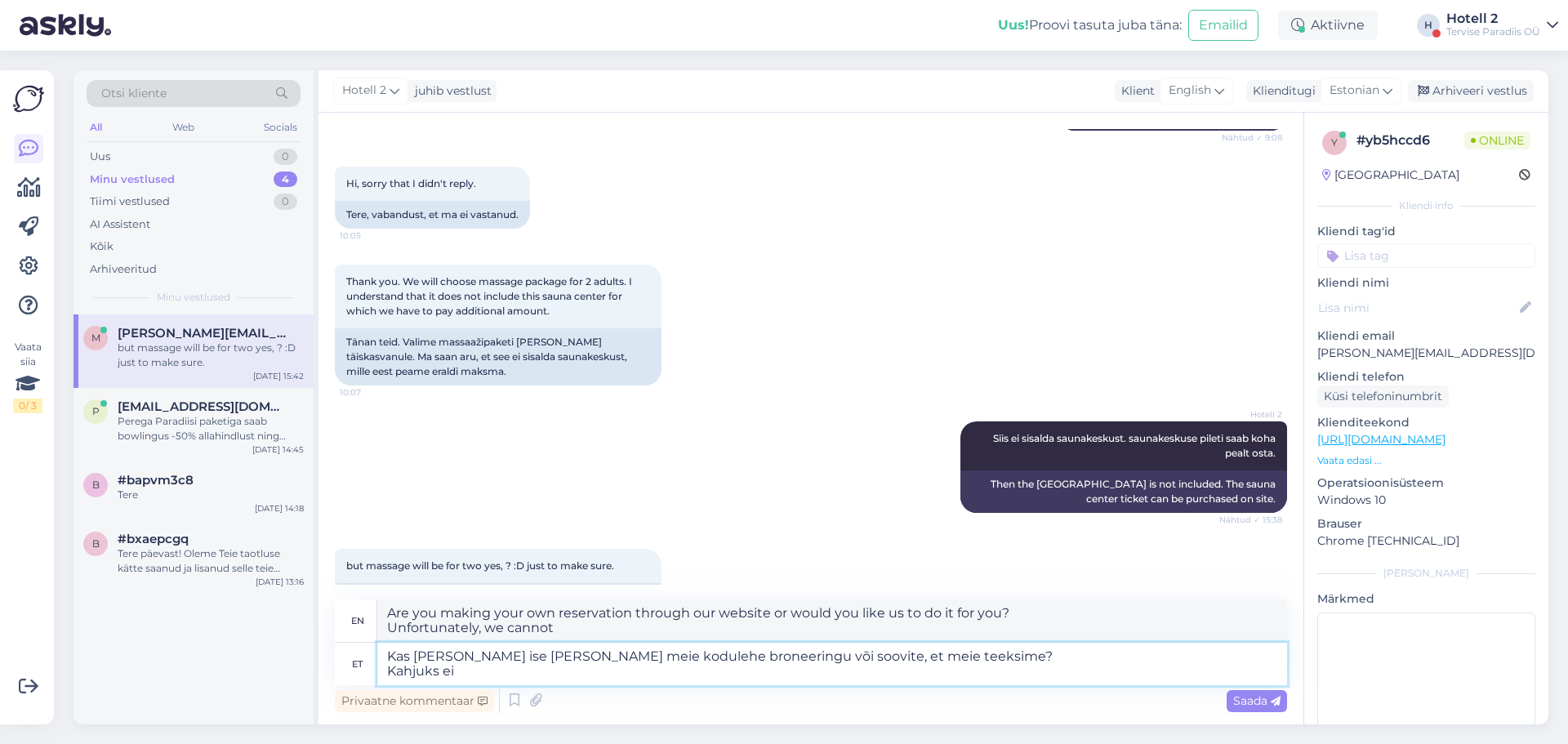
type textarea "Are you making your own reservation through our website or would you like us to…"
type textarea "Kas [PERSON_NAME] ise [PERSON_NAME] meie kodulehe broneeringu või soovite, et m…"
type textarea "Are you making your own reservation through our website or would you like us to…"
type textarea "Kas [PERSON_NAME] ise [PERSON_NAME] meie kodulehe broneeringu või soovite, et m…"
type textarea "Are you making your own reservation through our website or would you like us to…"
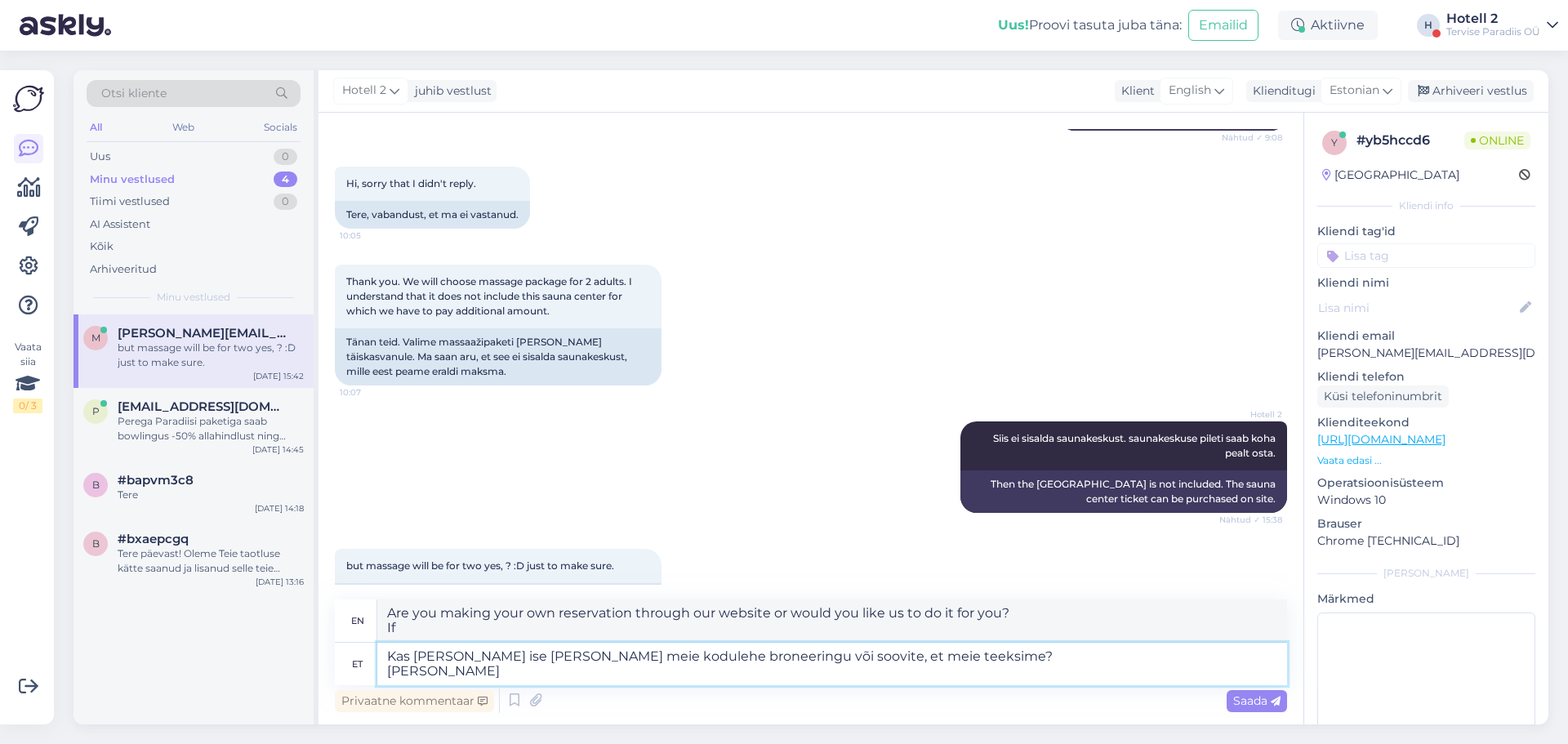
type textarea "Kas [PERSON_NAME] ise [PERSON_NAME] meie kodulehe broneeringu või soovite, et m…"
type textarea "Are you making your own reservation through our website or would you like us to…"
type textarea "Kas [PERSON_NAME] ise [PERSON_NAME] meie kodulehe broneeringu või soovite, et m…"
type textarea "Are you making your own reservation through our website or would you like us to…"
type textarea "Kas [PERSON_NAME] ise [PERSON_NAME] meie kodulehe broneeringu või soovite, et m…"
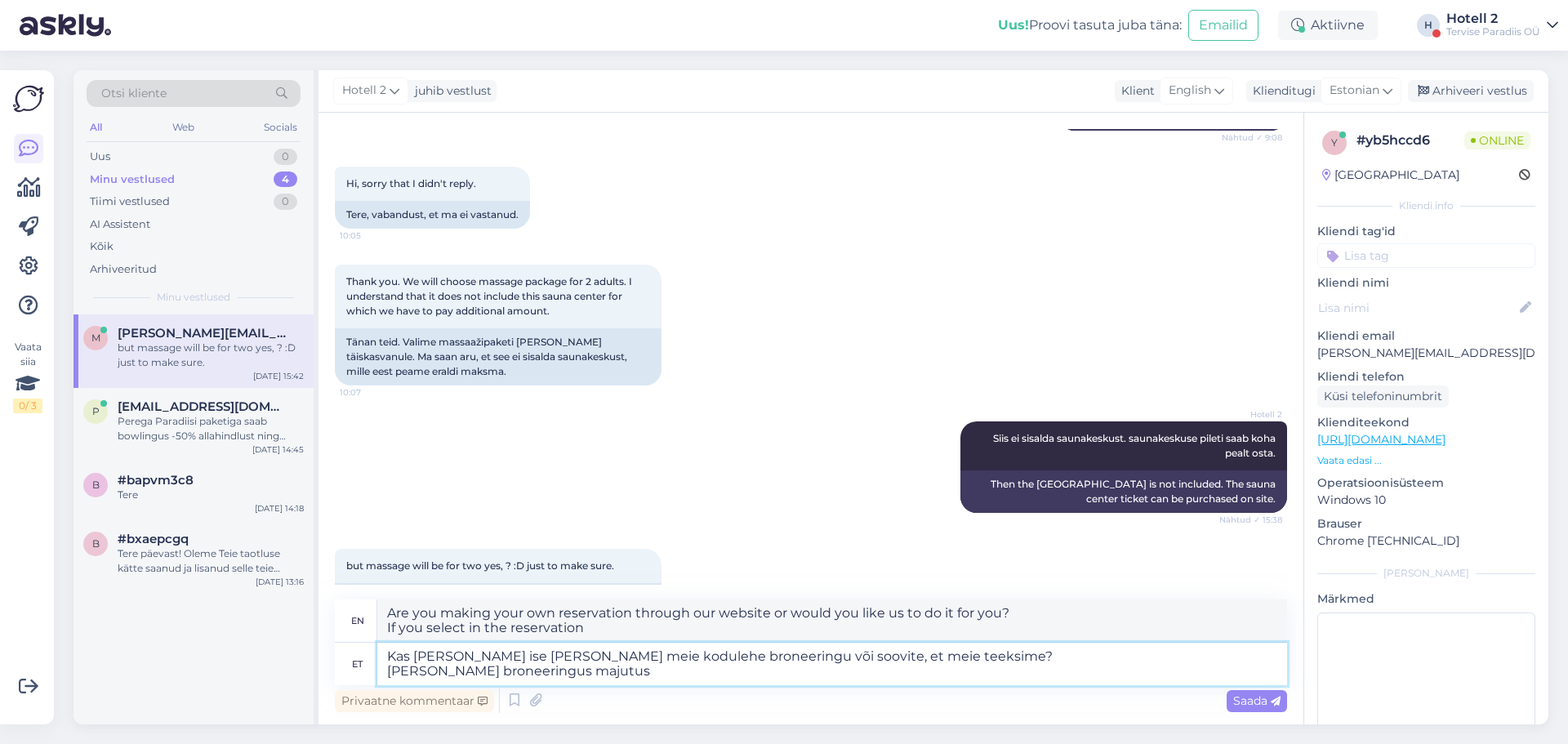
type textarea "Are you making your own reservation through our website or would you like us to…"
type textarea "Kas [PERSON_NAME] ise [PERSON_NAME] meie kodulehe broneeringu või soovite, et m…"
type textarea "Are you making your own reservation through our website or would you like us to…"
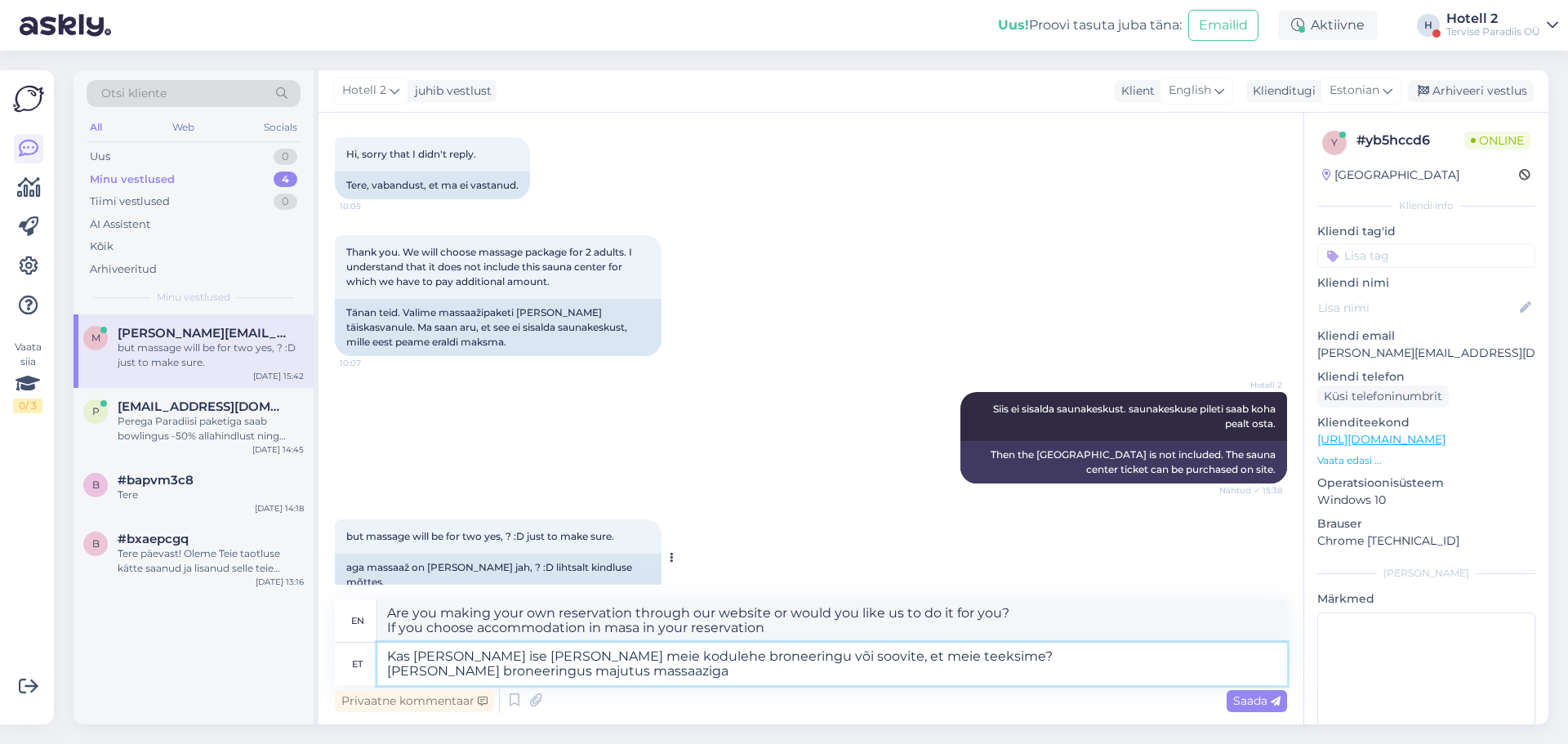
type textarea "Kas [PERSON_NAME] ise [PERSON_NAME] meie kodulehe broneeringu või soovite, et m…"
type textarea "Are you making your own reservation through our website or would you like us to…"
type textarea "Kas [PERSON_NAME] ise [PERSON_NAME] meie kodulehe broneeringu või soovite, et m…"
type textarea "Are you making your own reservation through our website or would you like us to…"
type textarea "Kas [PERSON_NAME] ise [PERSON_NAME] meie kodulehe broneeringu või soovite, et m…"
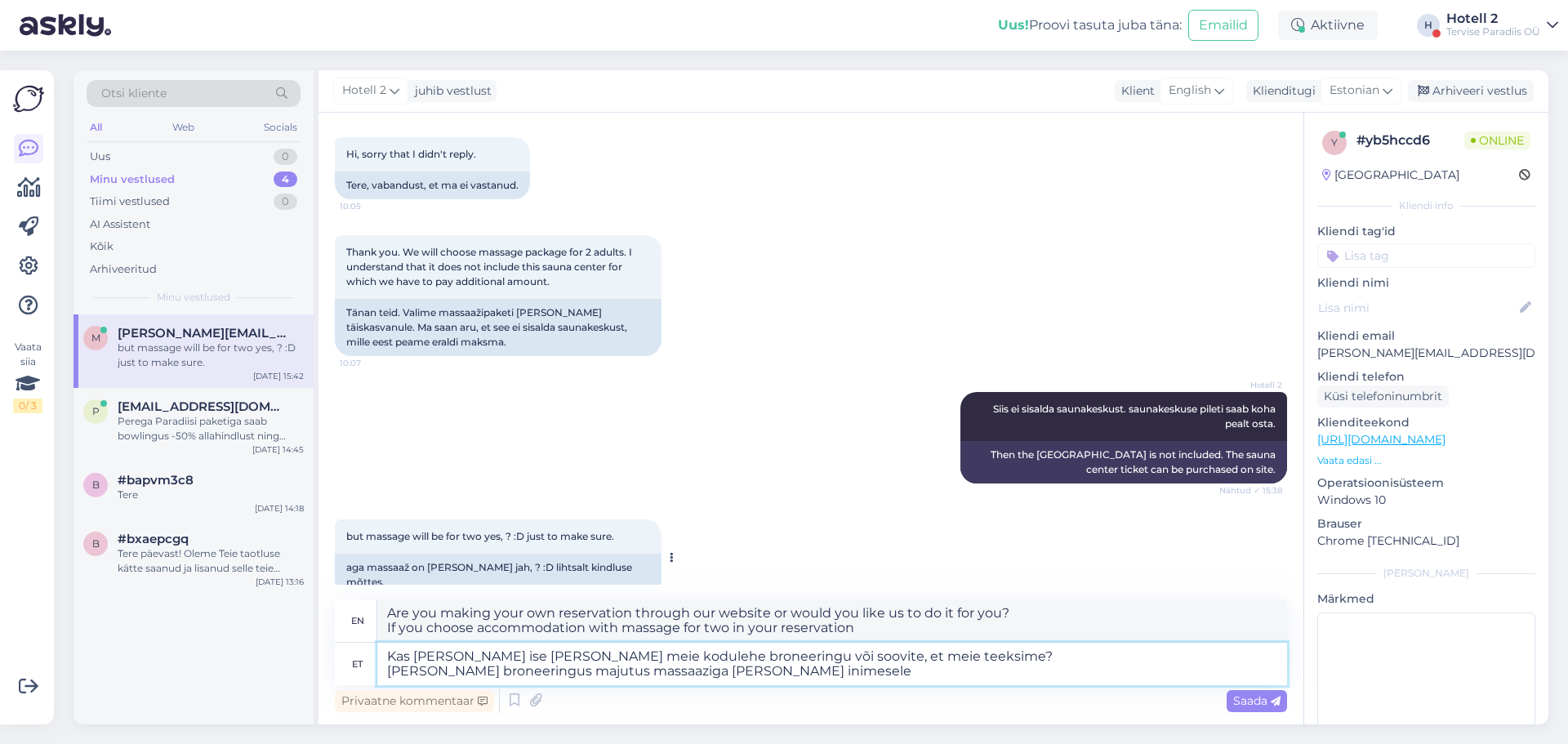
type textarea "Are you making your own reservation through our website or would you like us to…"
type textarea "Kas [PERSON_NAME] ise [PERSON_NAME] meie kodulehe broneeringu või soovite, et m…"
type textarea "Are you making your own reservation through our website or would you like us to…"
type textarea "Kas [PERSON_NAME] ise [PERSON_NAME] meie kodulehe broneeringu või soovite, et m…"
type textarea "Are you making your own reservation through our website or would you like us to…"
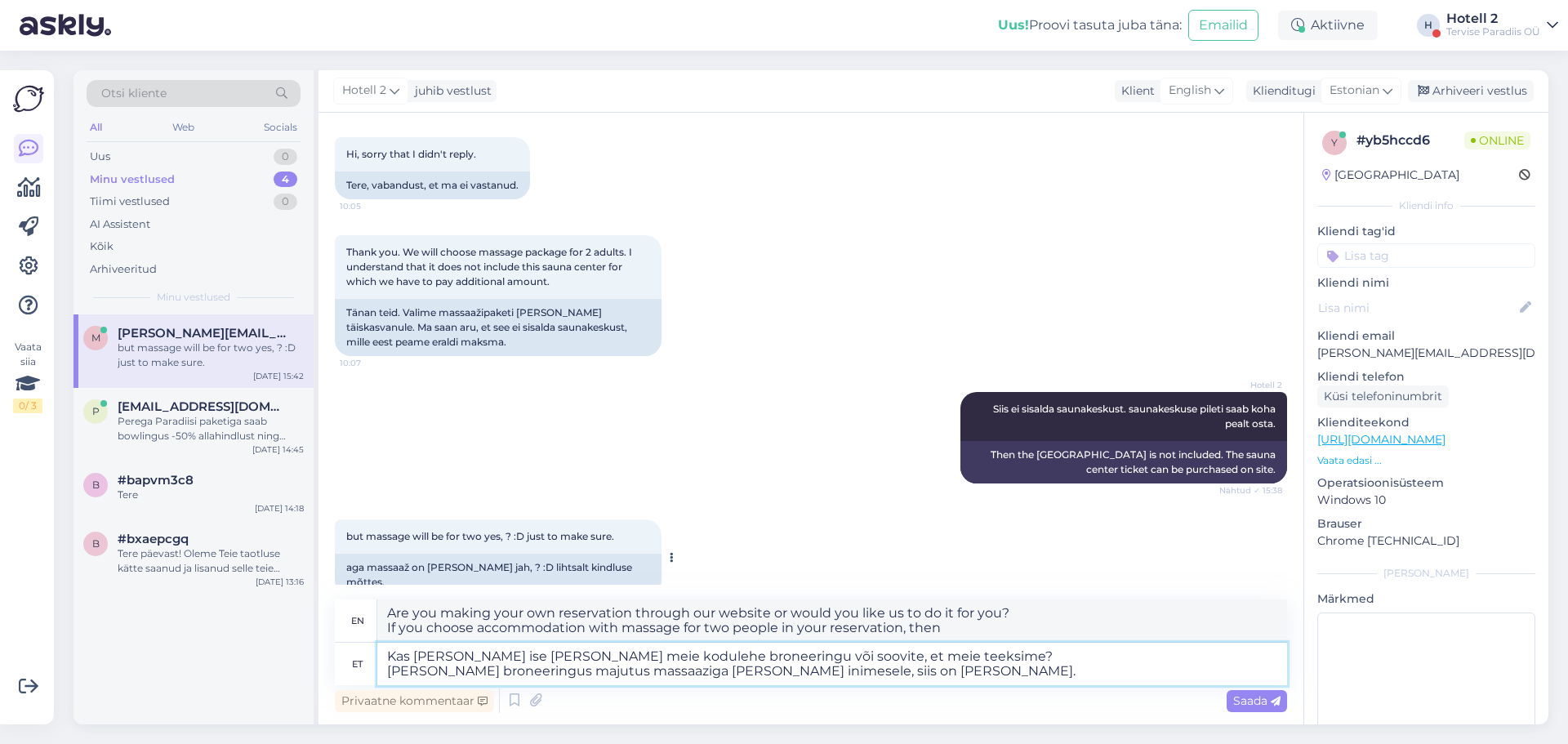
type textarea "Kas [PERSON_NAME] ise [PERSON_NAME] meie kodulehe broneeringu või soovite, et m…"
type textarea "Are you making your own reservation through our website or would you like us to…"
type textarea "Kas [PERSON_NAME] ise [PERSON_NAME] meie kodulehe broneeringu või soovite, et m…"
click at [1274, 697] on icon at bounding box center [1275, 701] width 10 height 10
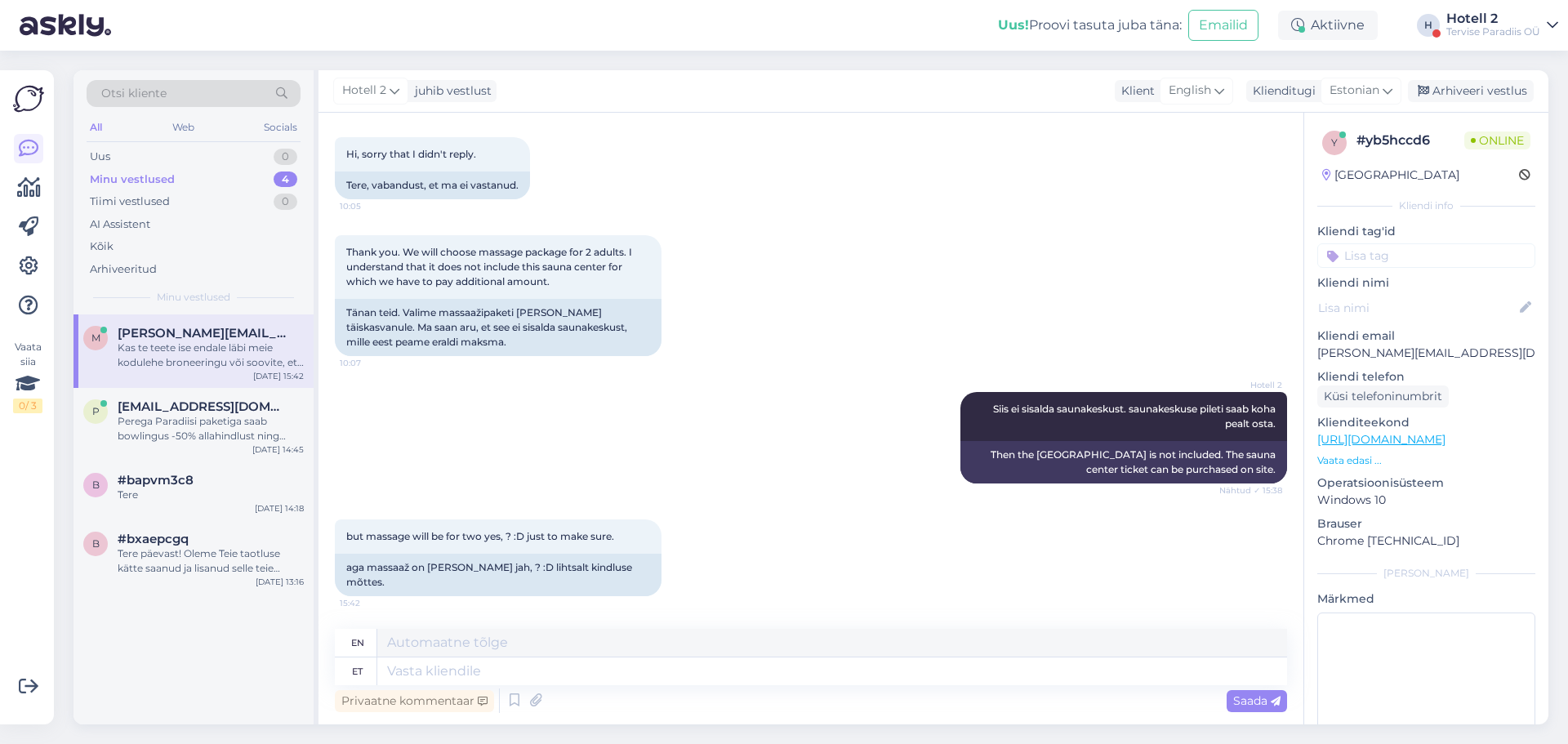
scroll to position [1906, 0]
